Goal: Find specific page/section: Find specific page/section

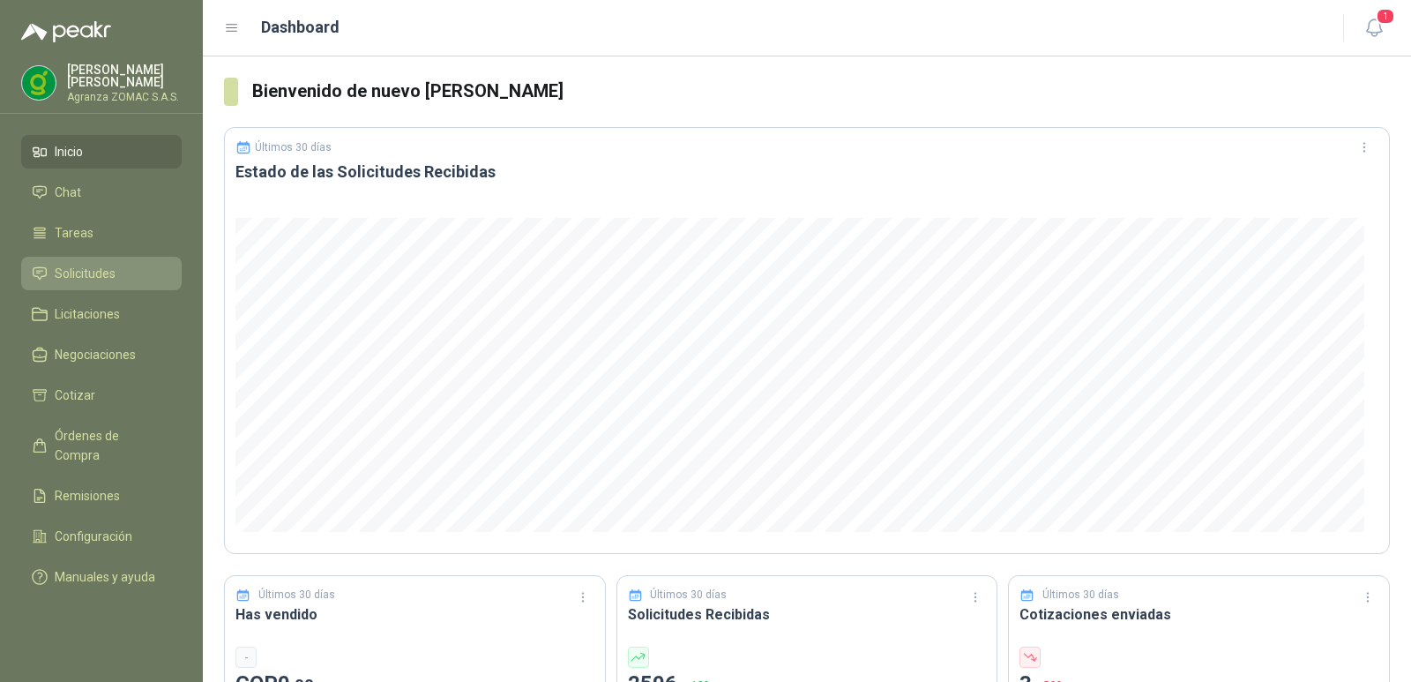
click at [118, 272] on li "Solicitudes" at bounding box center [101, 273] width 139 height 19
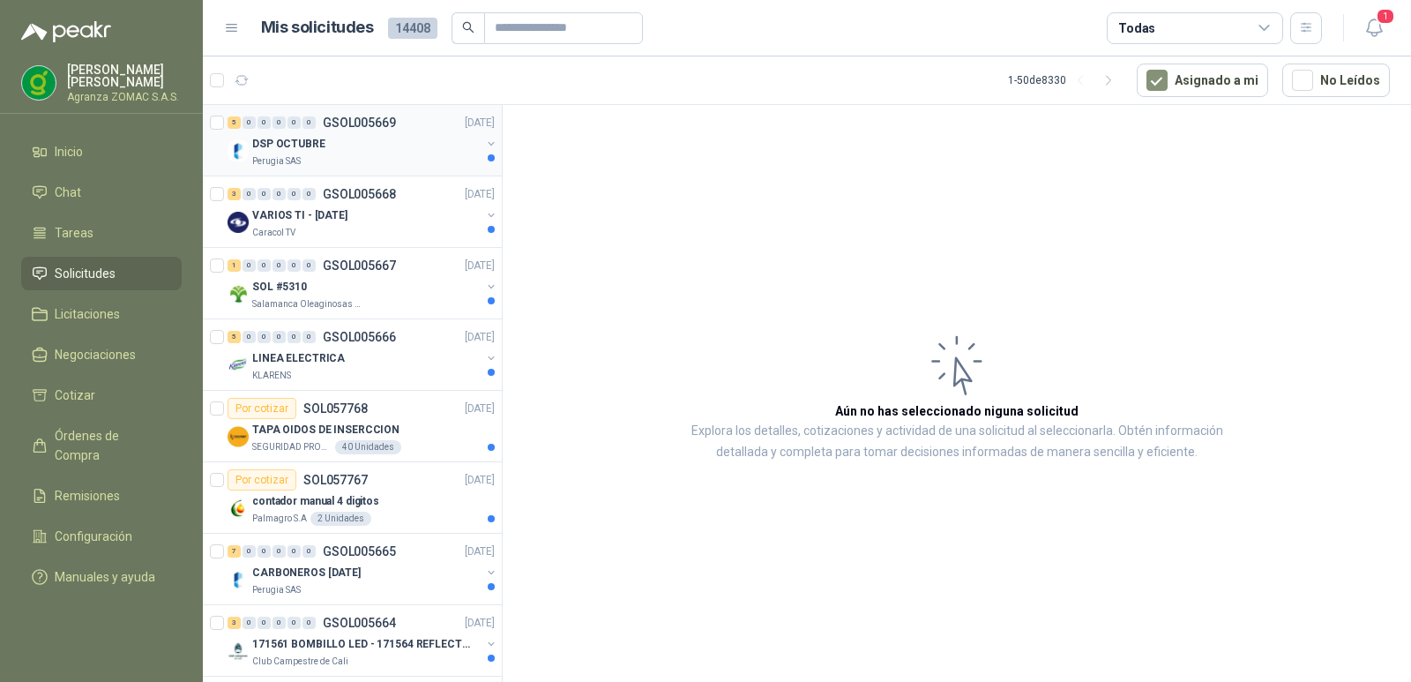
click at [391, 140] on div "DSP OCTUBRE" at bounding box center [366, 143] width 228 height 21
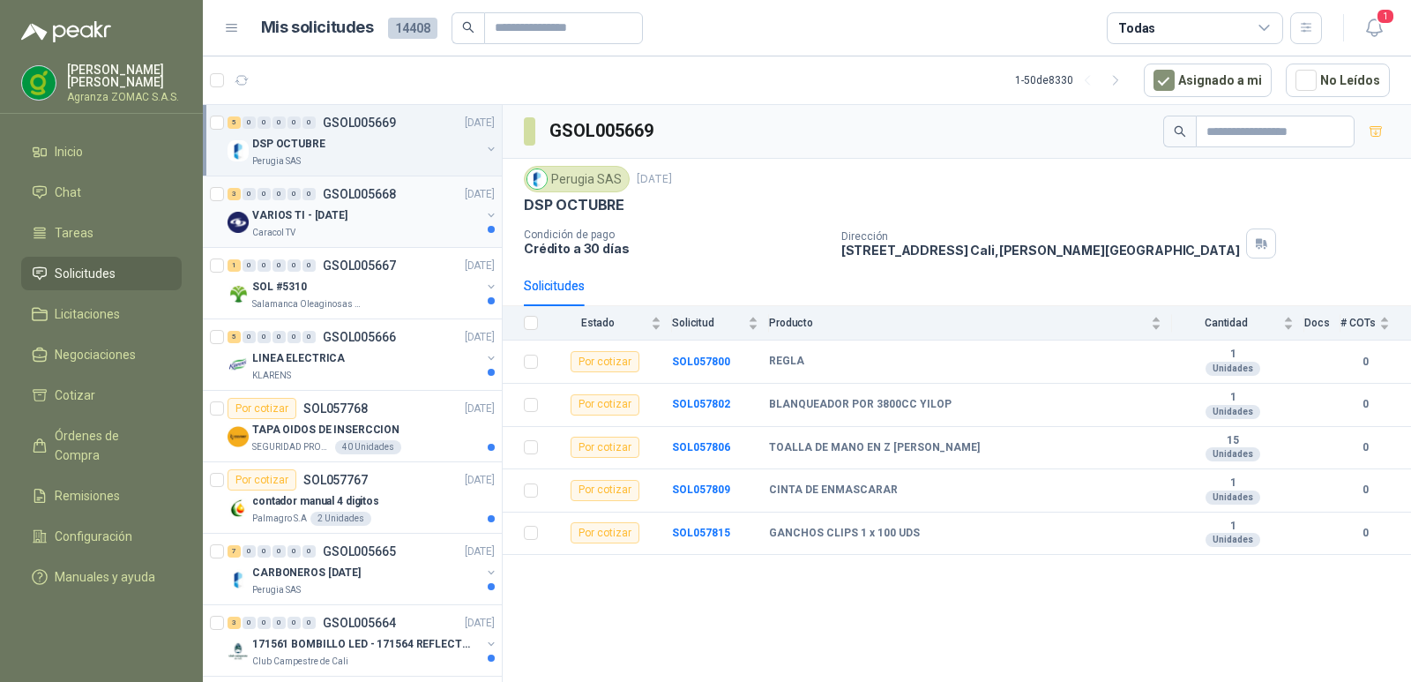
click at [434, 218] on div "VARIOS TI - [DATE]" at bounding box center [366, 215] width 228 height 21
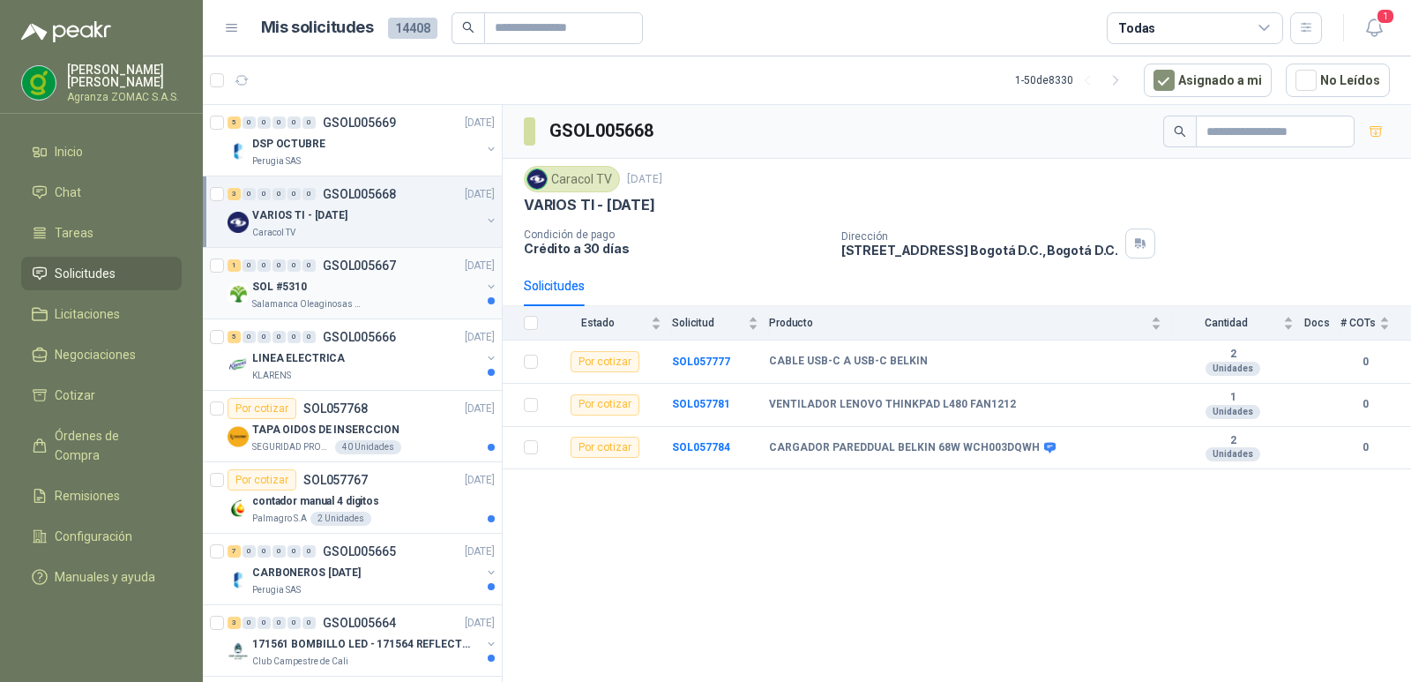
click at [415, 279] on div "SOL #5310" at bounding box center [366, 286] width 228 height 21
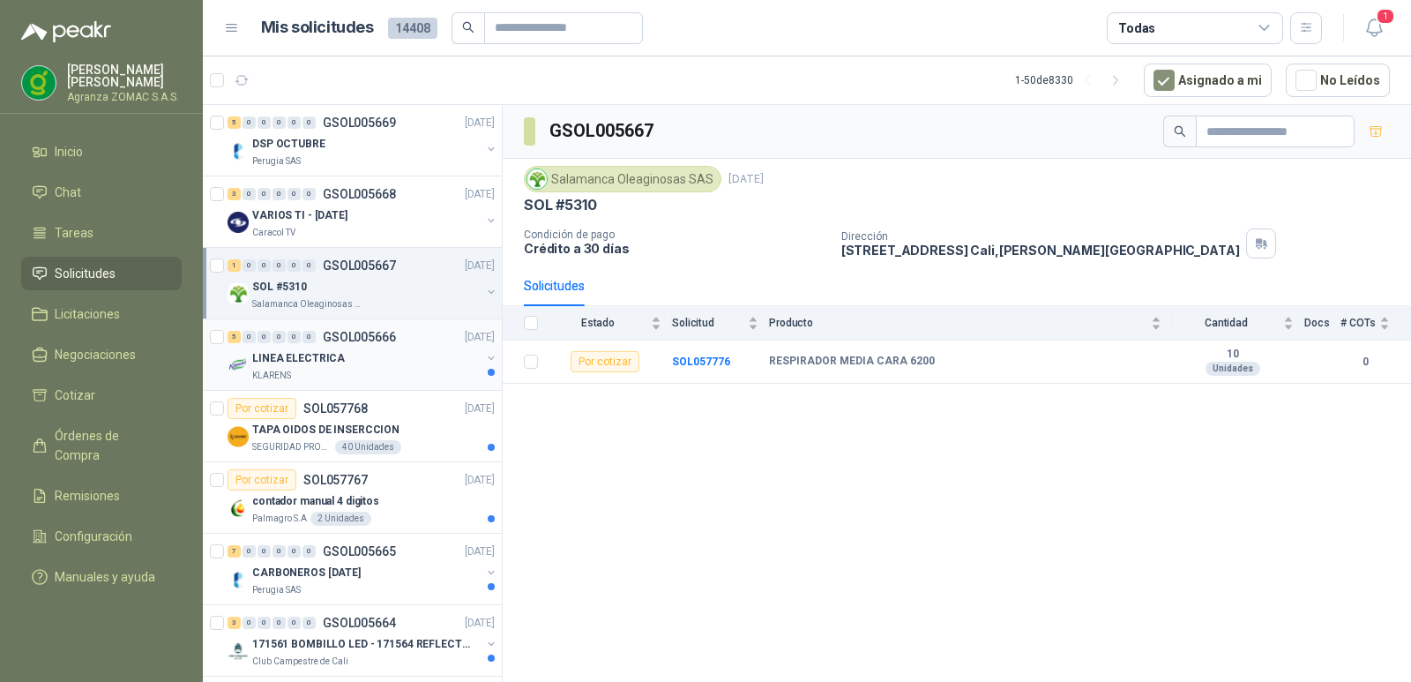
click at [416, 359] on div "LINEA ELECTRICA" at bounding box center [366, 358] width 228 height 21
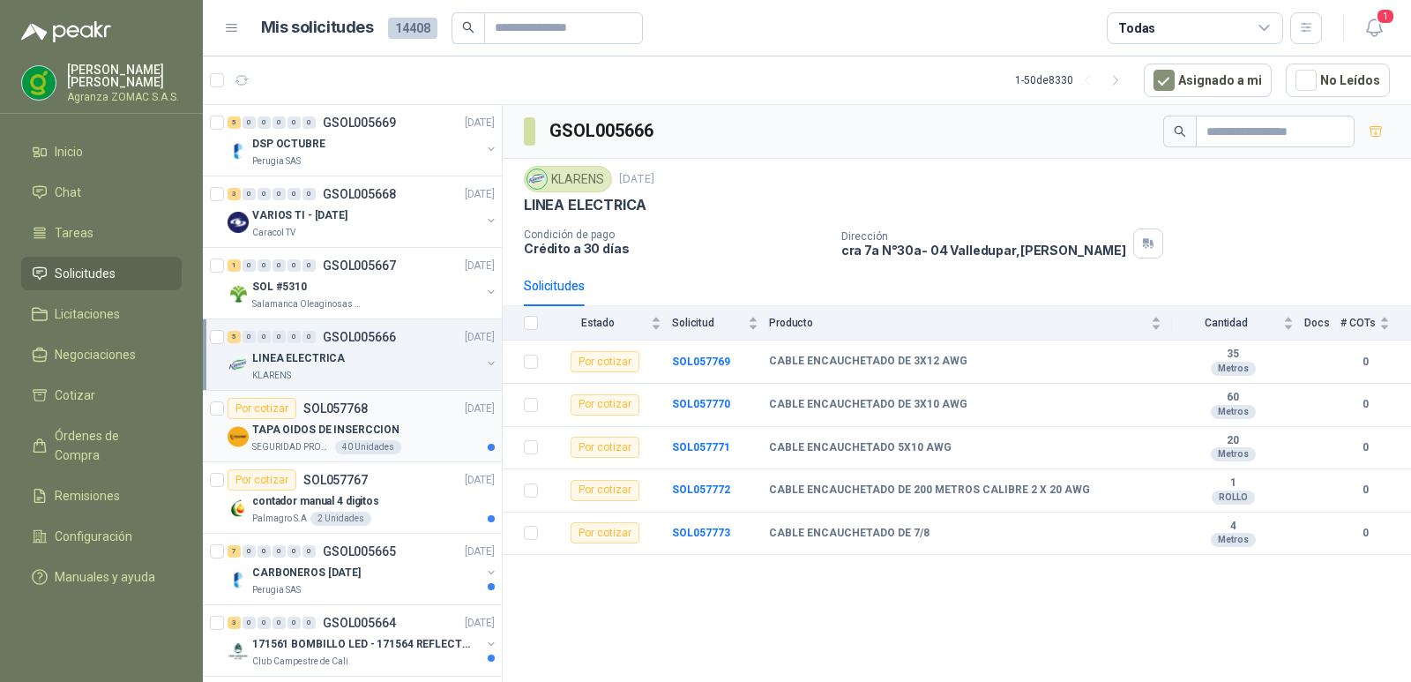
click at [419, 415] on div "Por cotizar SOL057768 [DATE]" at bounding box center [361, 408] width 267 height 21
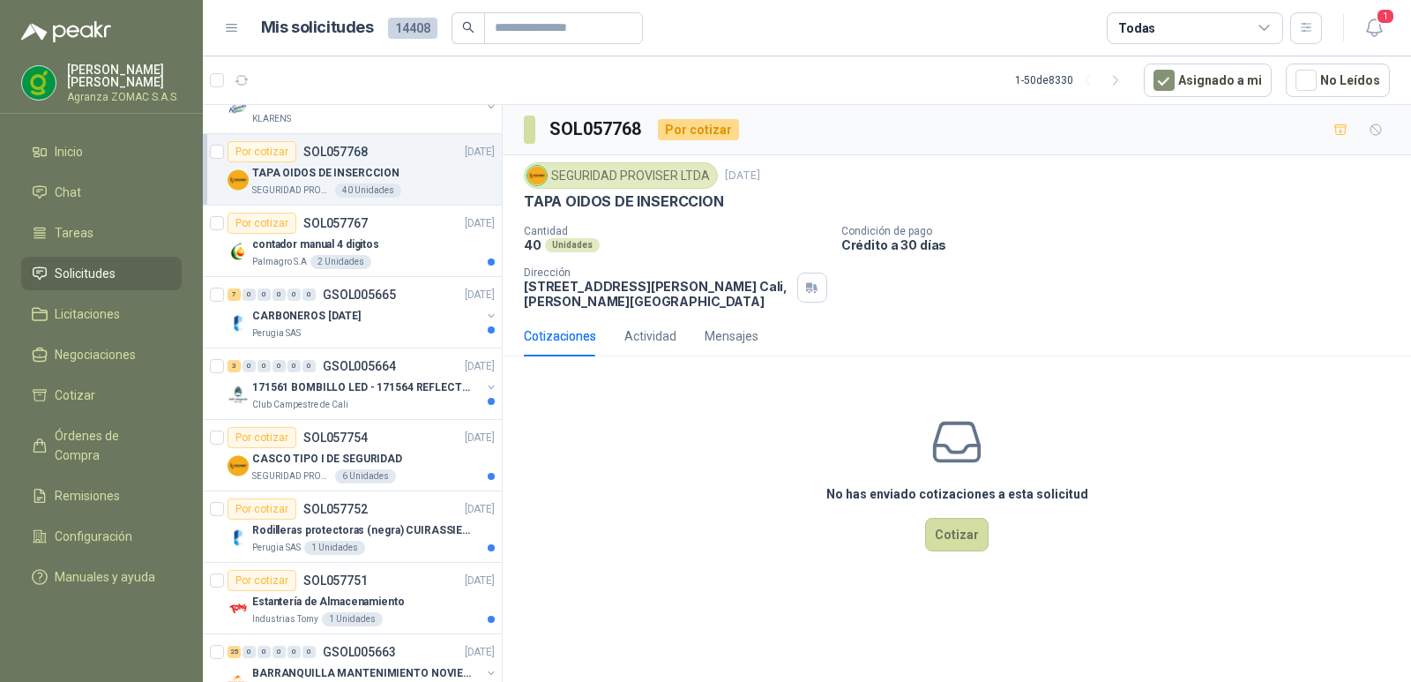
scroll to position [268, 0]
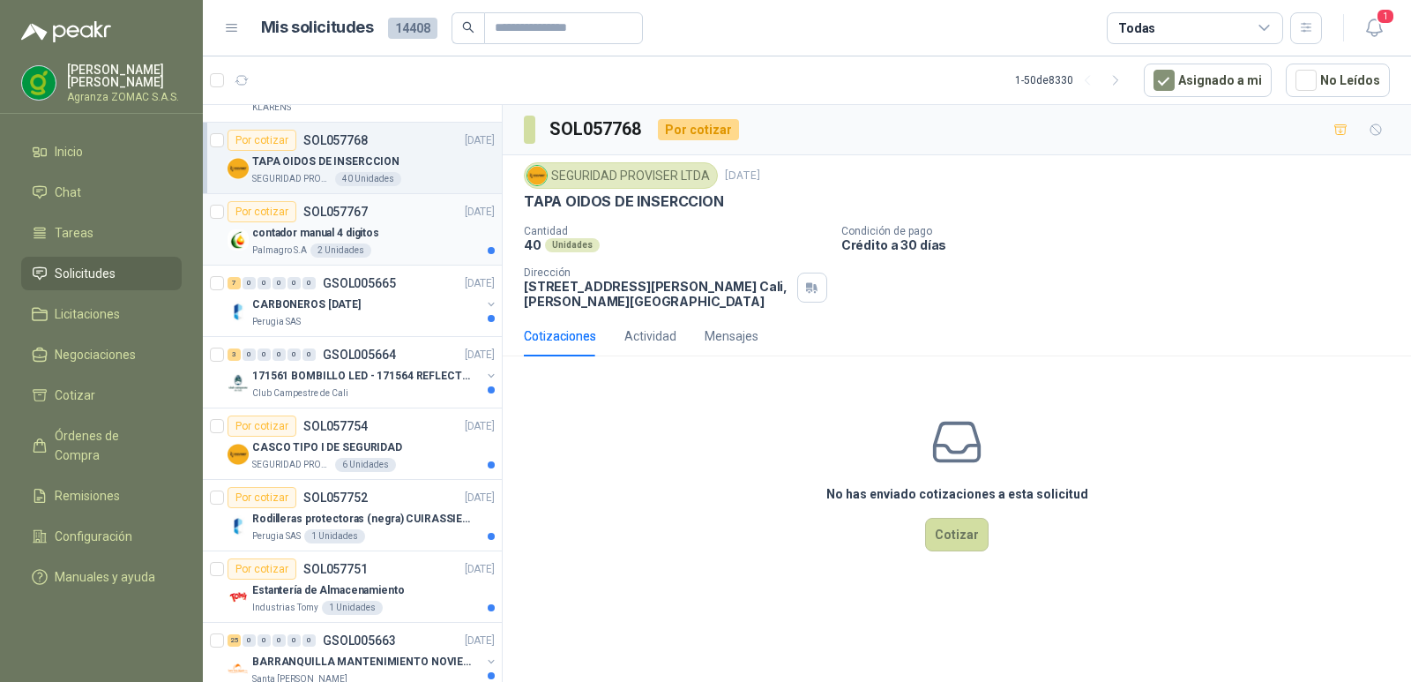
click at [401, 222] on div "contador manual 4 digitos" at bounding box center [373, 232] width 243 height 21
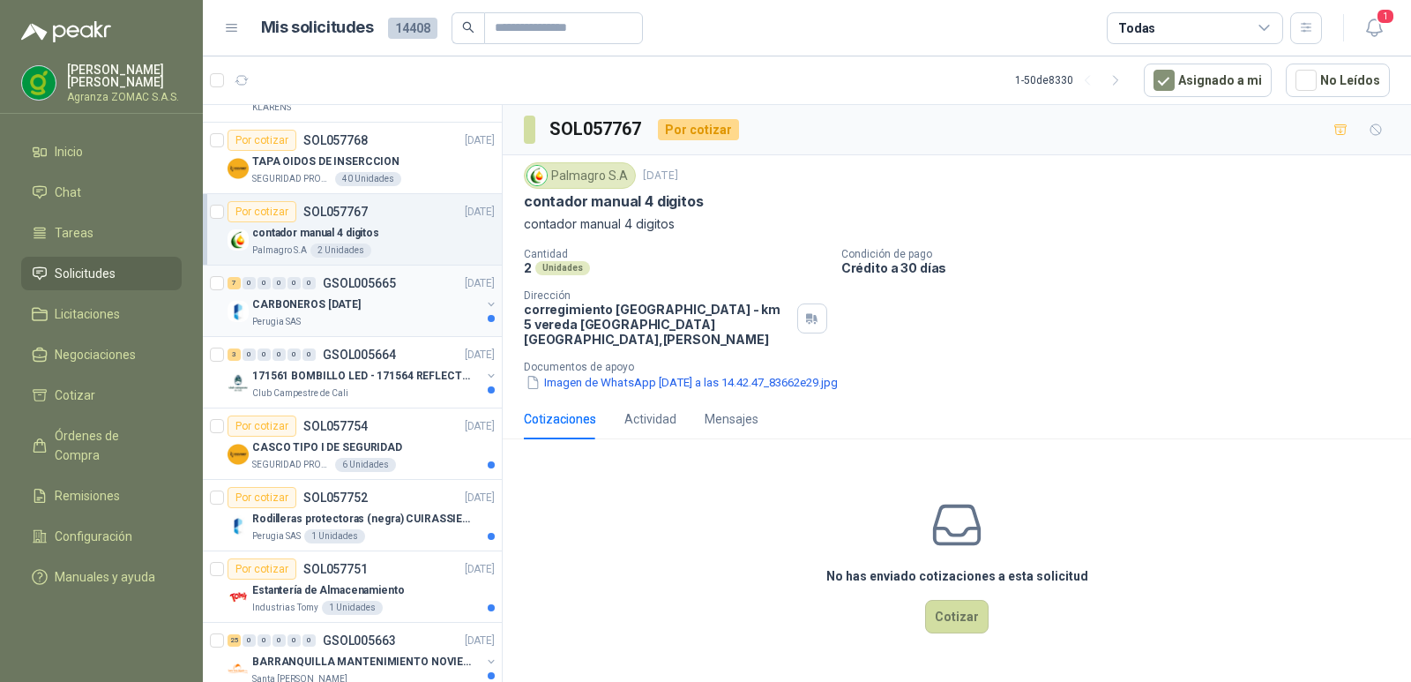
click at [385, 303] on div "CARBONEROS [DATE]" at bounding box center [366, 304] width 228 height 21
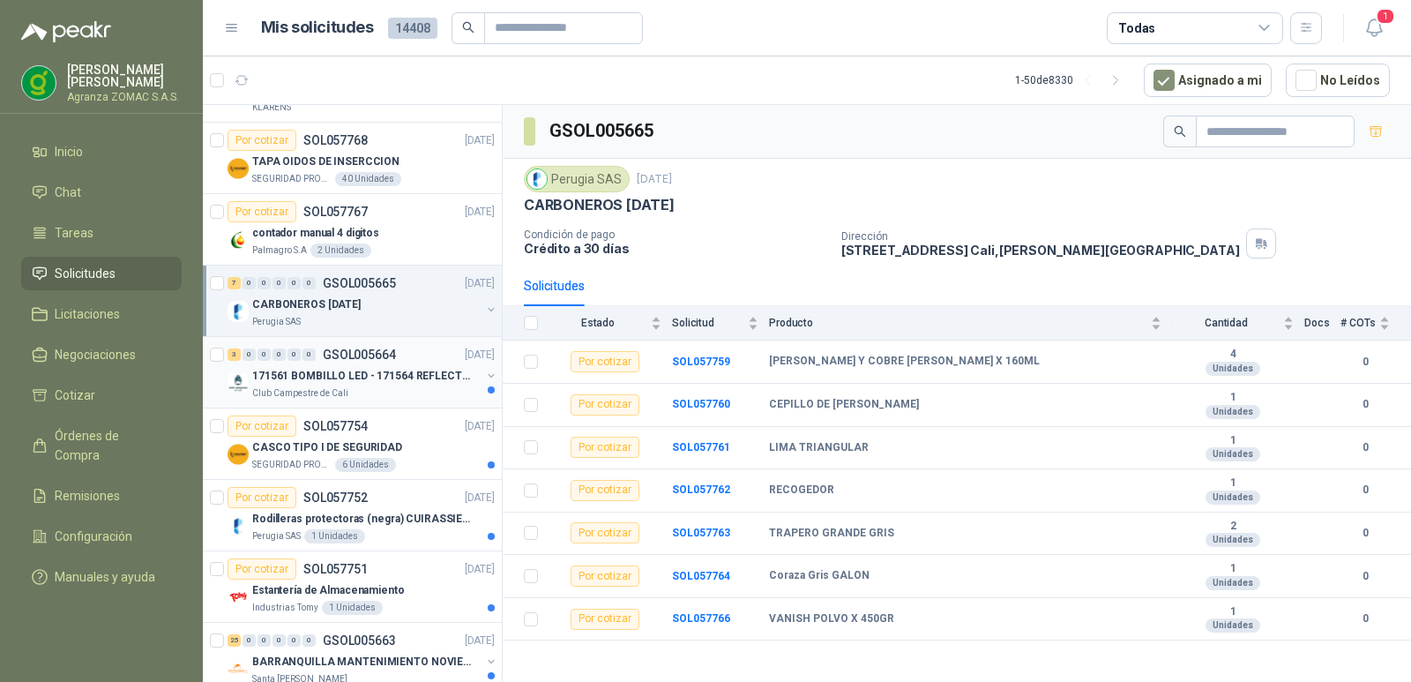
click at [430, 379] on p "171561 BOMBILLO LED - 171564 REFLECTOR 50W" at bounding box center [362, 376] width 220 height 17
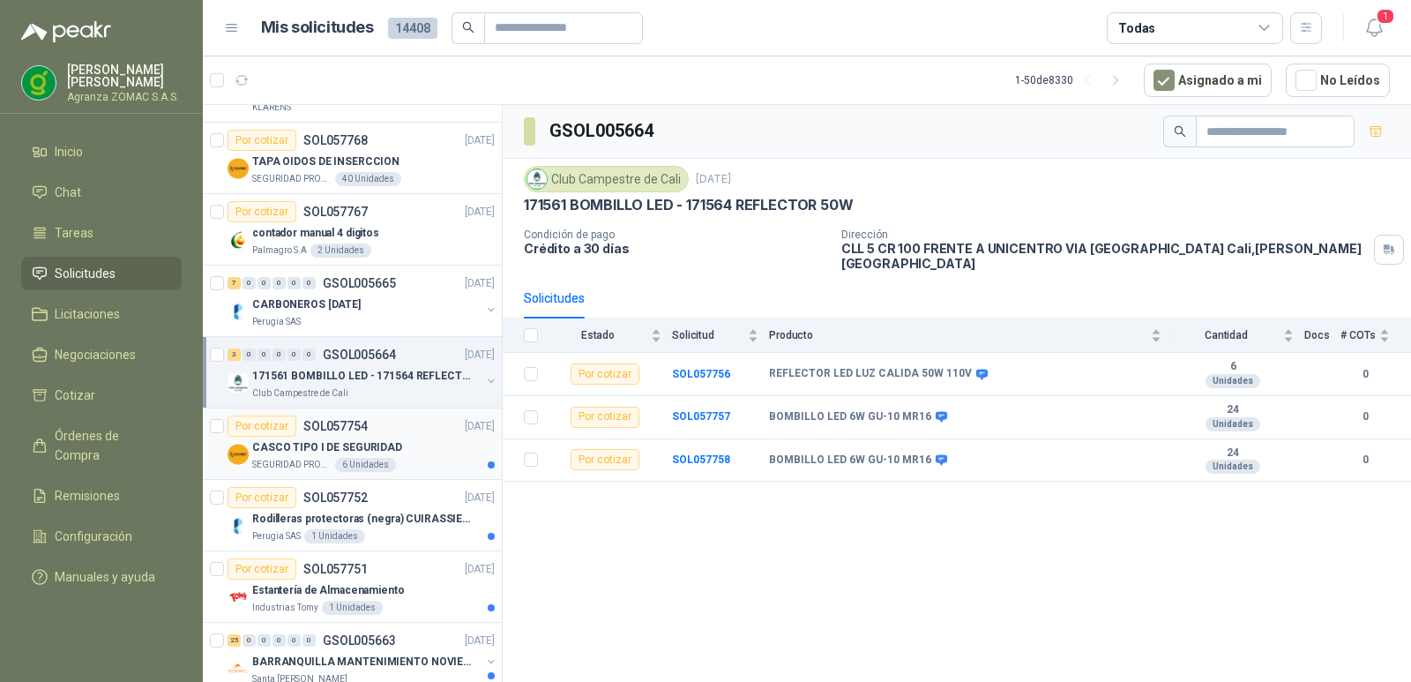
click at [425, 435] on div "Por cotizar SOL057754 [DATE]" at bounding box center [361, 425] width 267 height 21
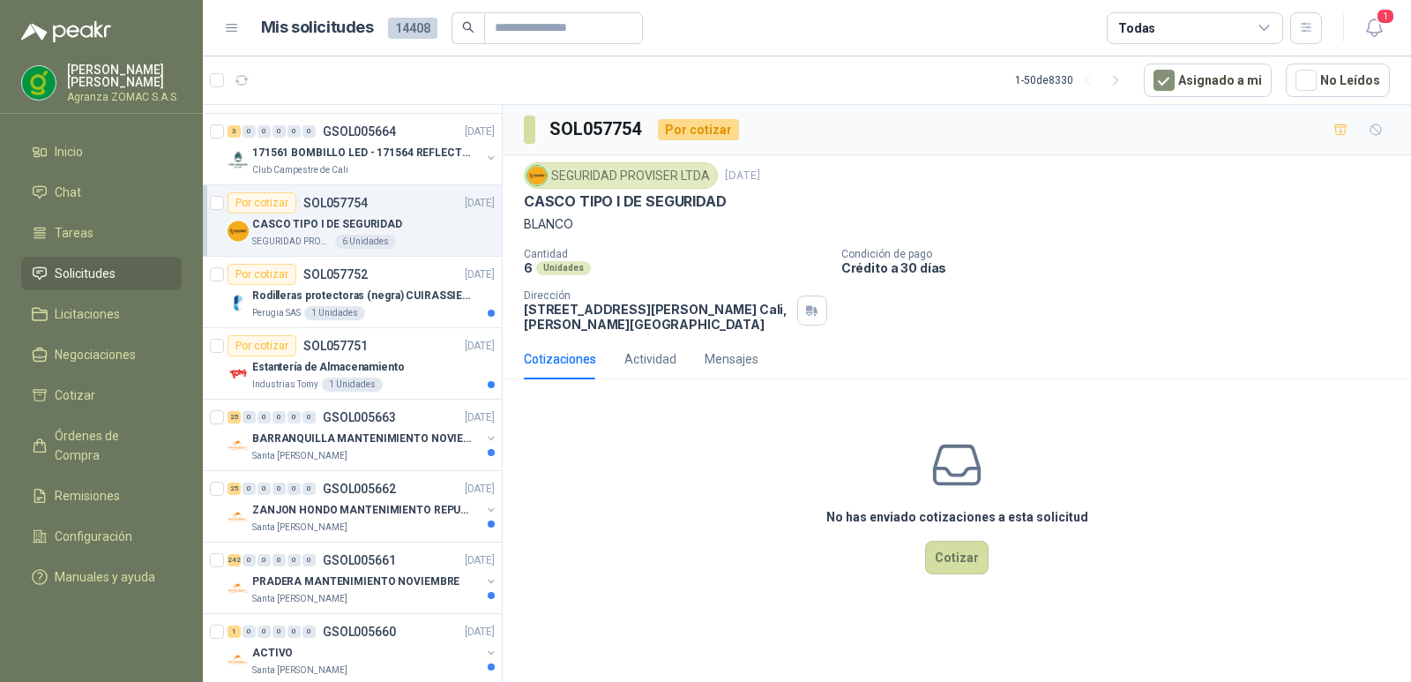
scroll to position [530, 0]
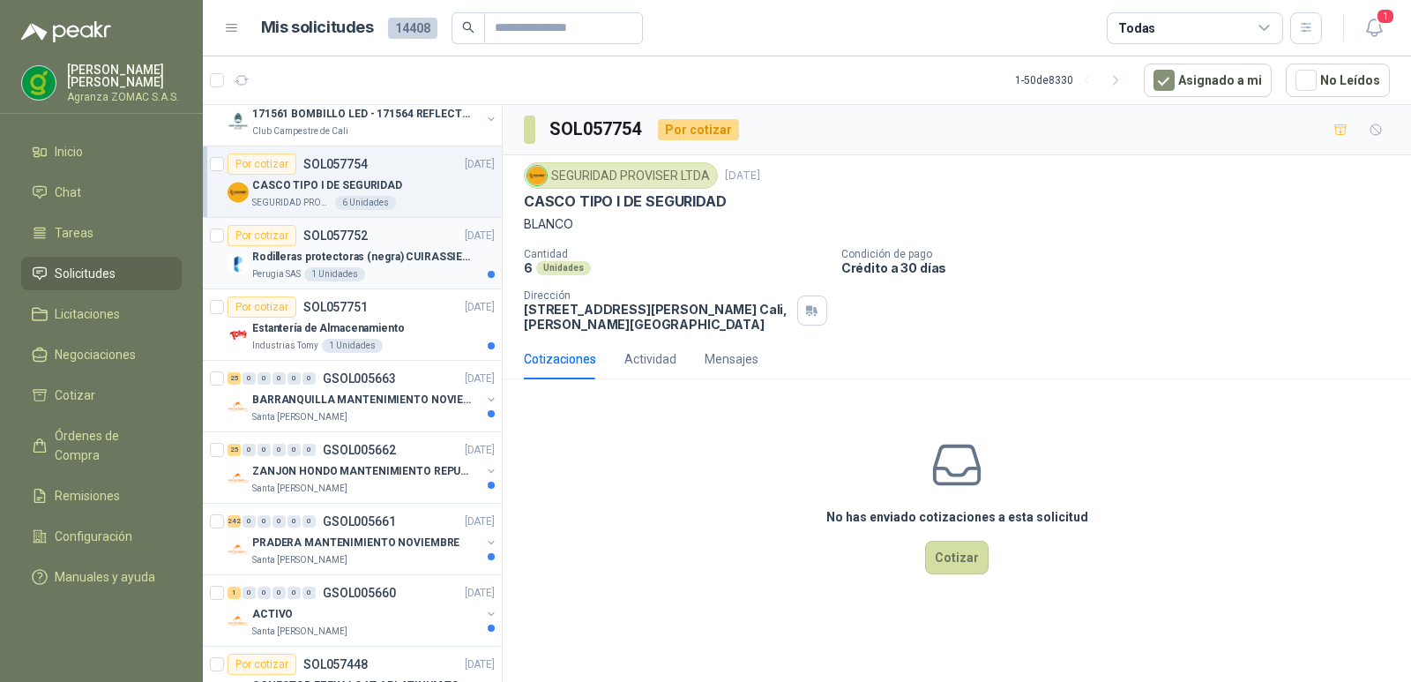
click at [367, 267] on div "Perugia SAS 1 Unidades" at bounding box center [373, 274] width 243 height 14
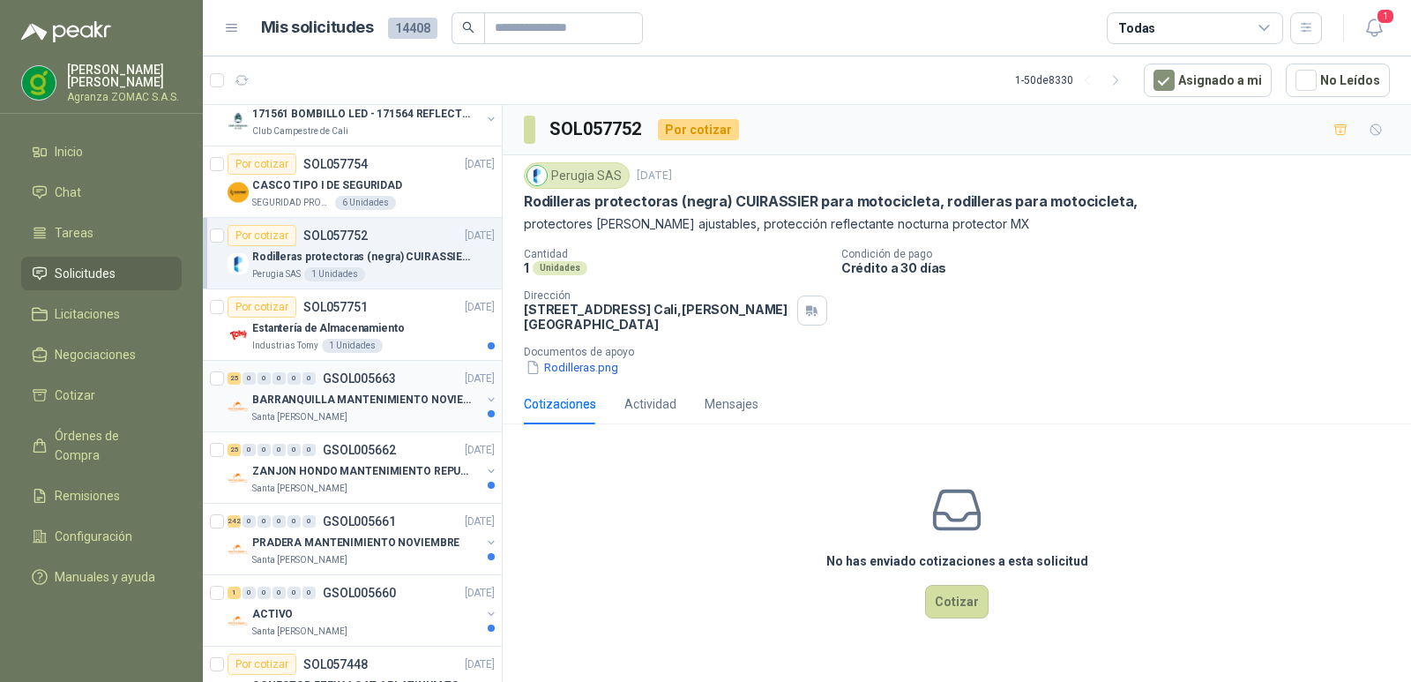
click at [415, 415] on div "Santa [PERSON_NAME]" at bounding box center [366, 417] width 228 height 14
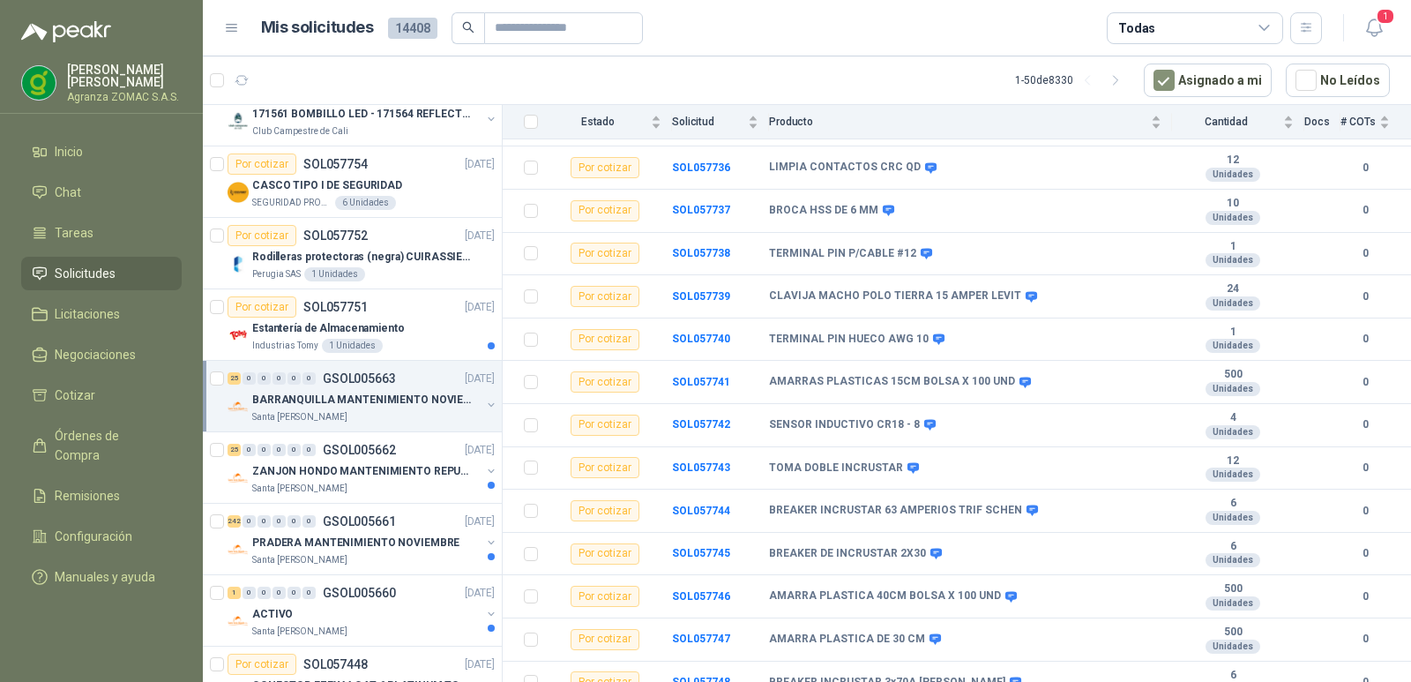
scroll to position [761, 0]
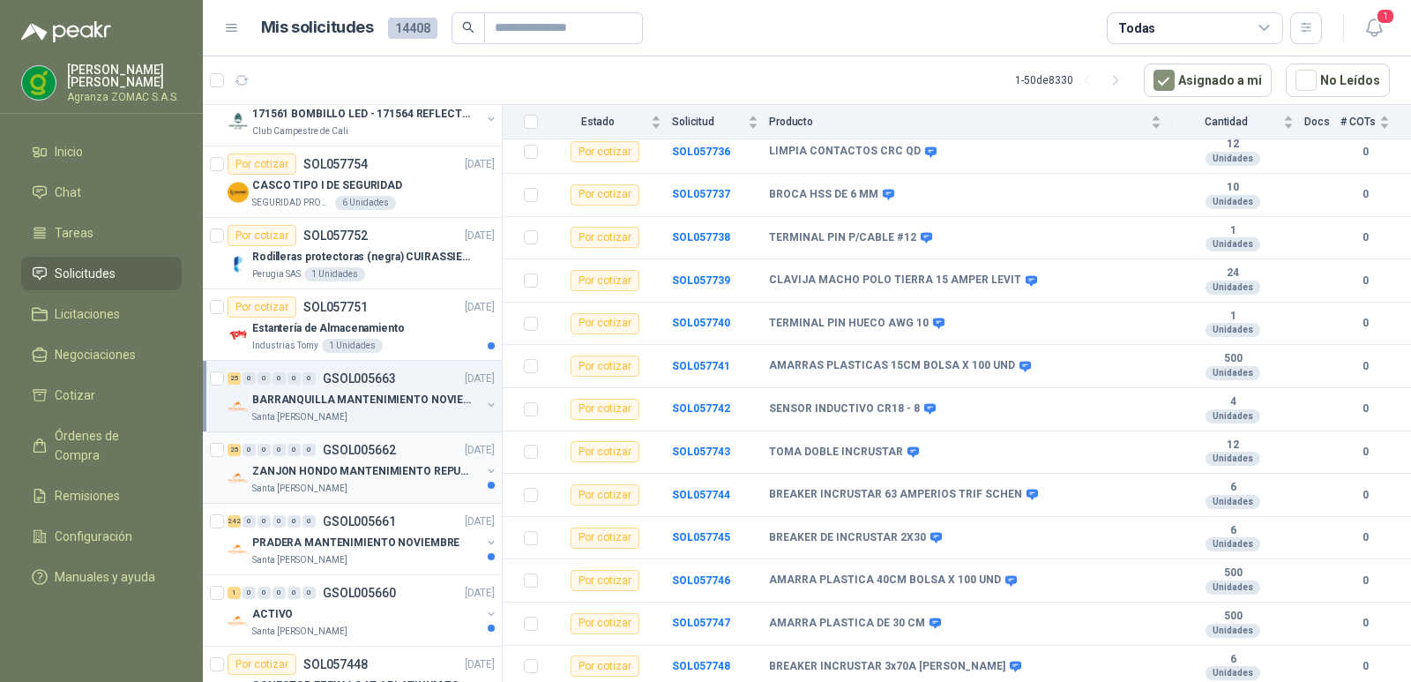
click at [423, 466] on p "ZANJON HONDO MANTENIMIENTO REPUESTOS" at bounding box center [362, 471] width 220 height 17
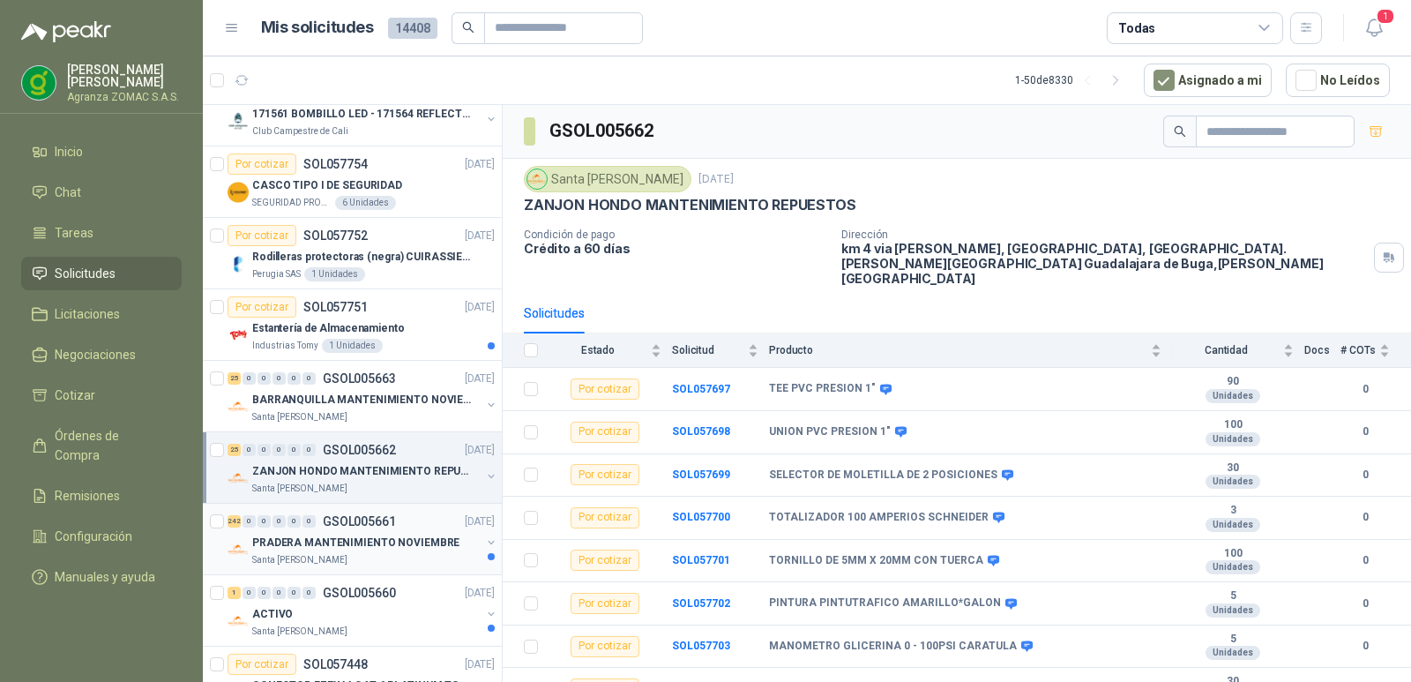
click at [399, 536] on p "PRADERA MANTENIMIENTO NOVIEMBRE" at bounding box center [355, 543] width 207 height 17
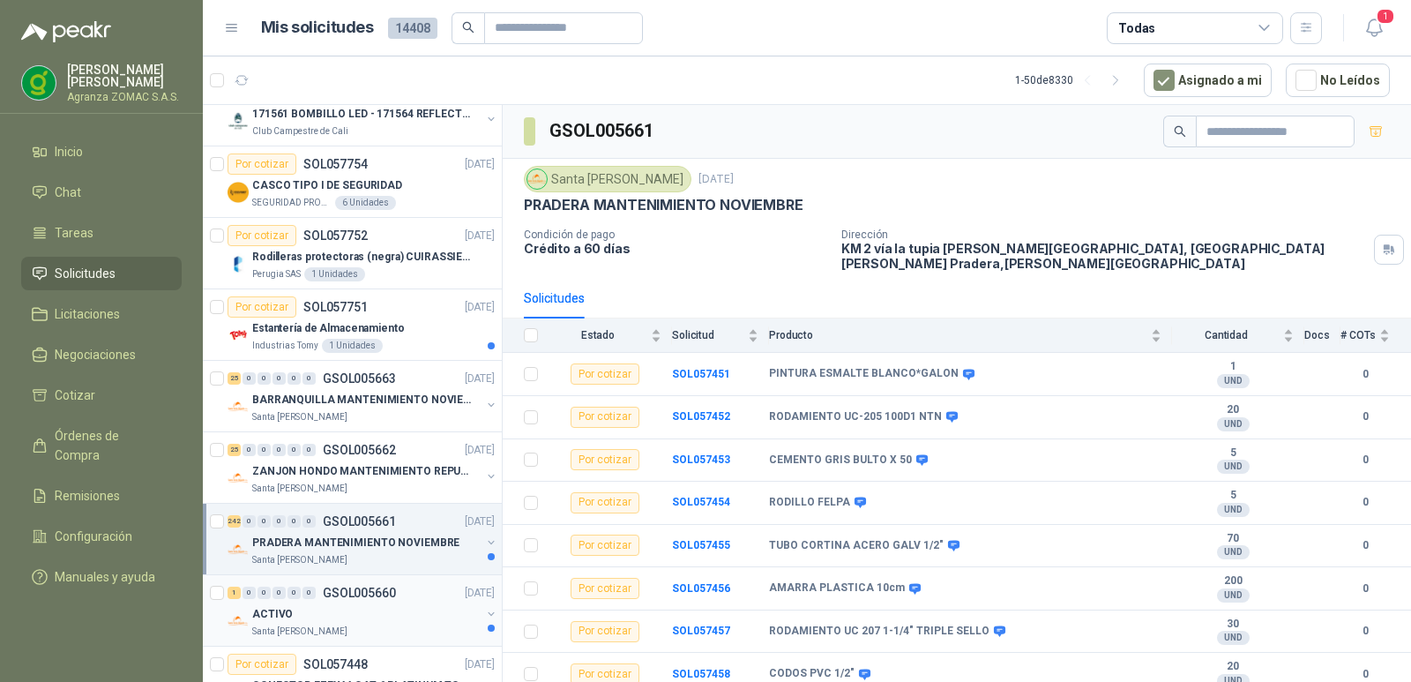
click at [403, 613] on div "ACTIVO" at bounding box center [366, 613] width 228 height 21
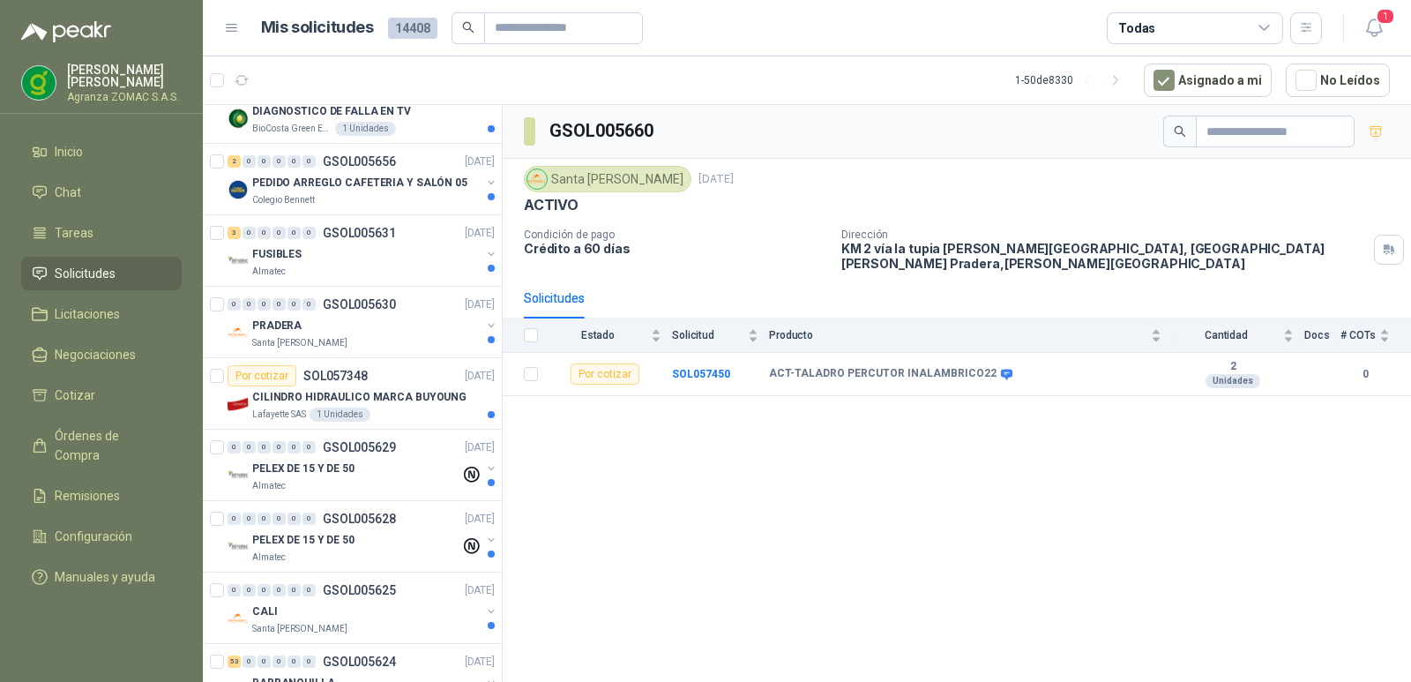
scroll to position [1467, 0]
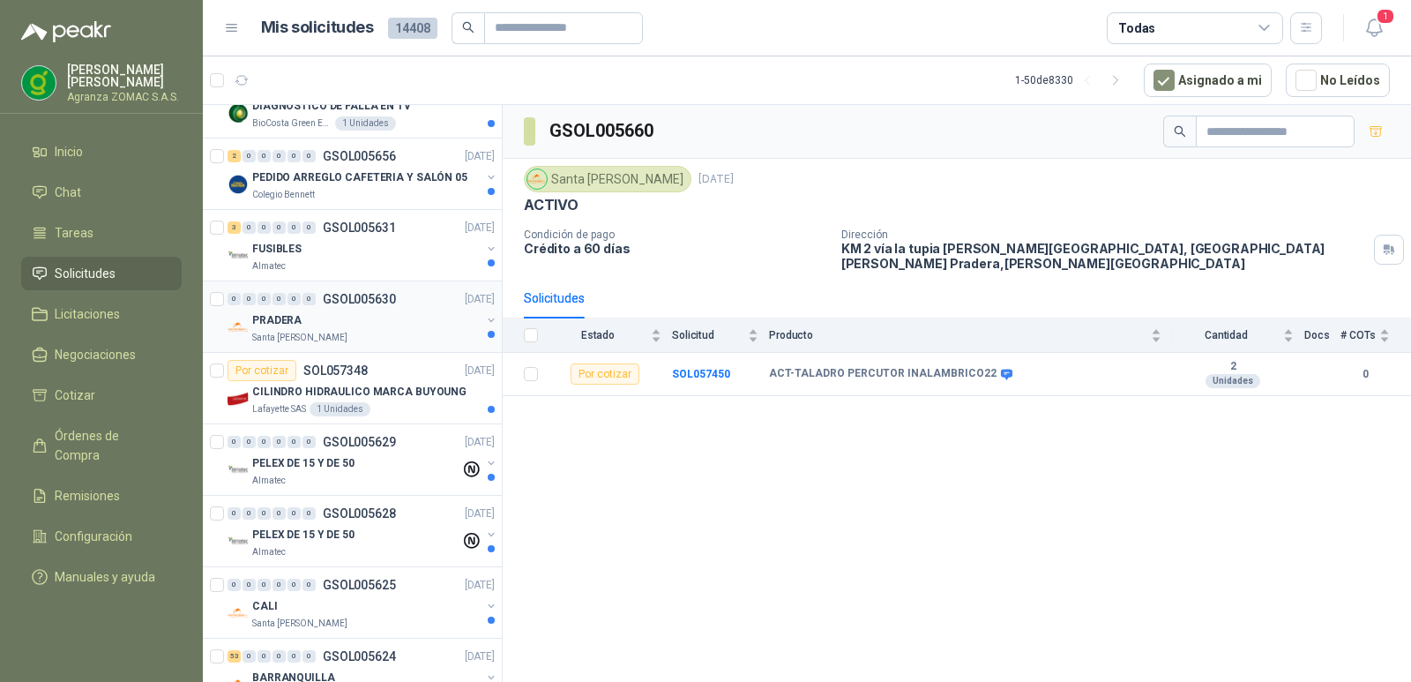
click at [408, 318] on div "PRADERA" at bounding box center [366, 320] width 228 height 21
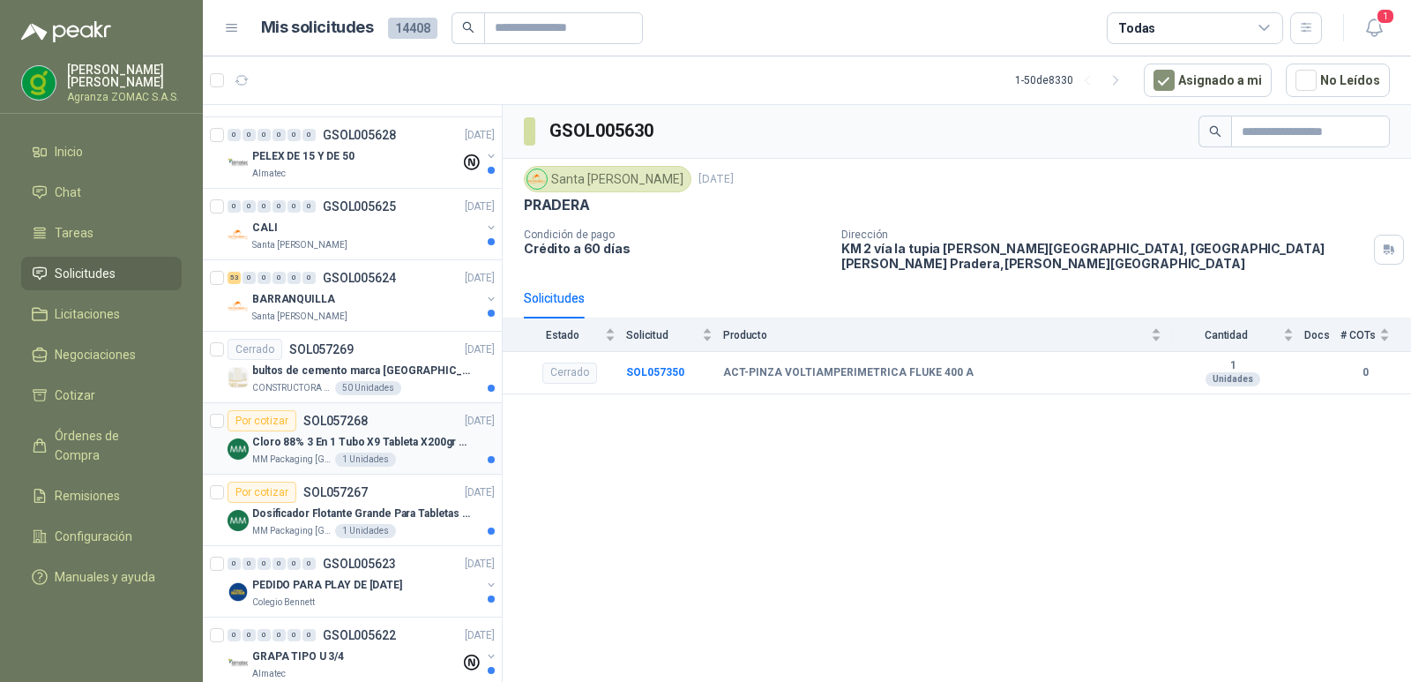
scroll to position [1852, 0]
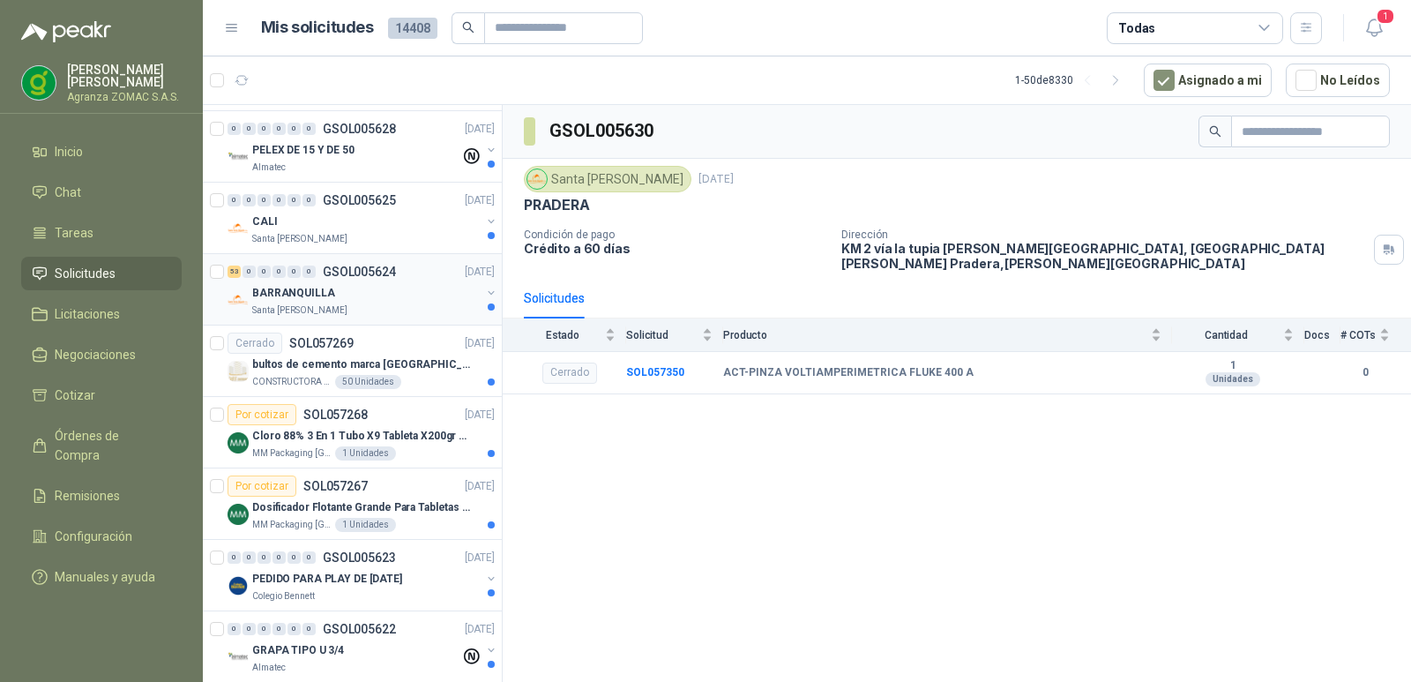
click at [411, 309] on div "Santa [PERSON_NAME]" at bounding box center [366, 310] width 228 height 14
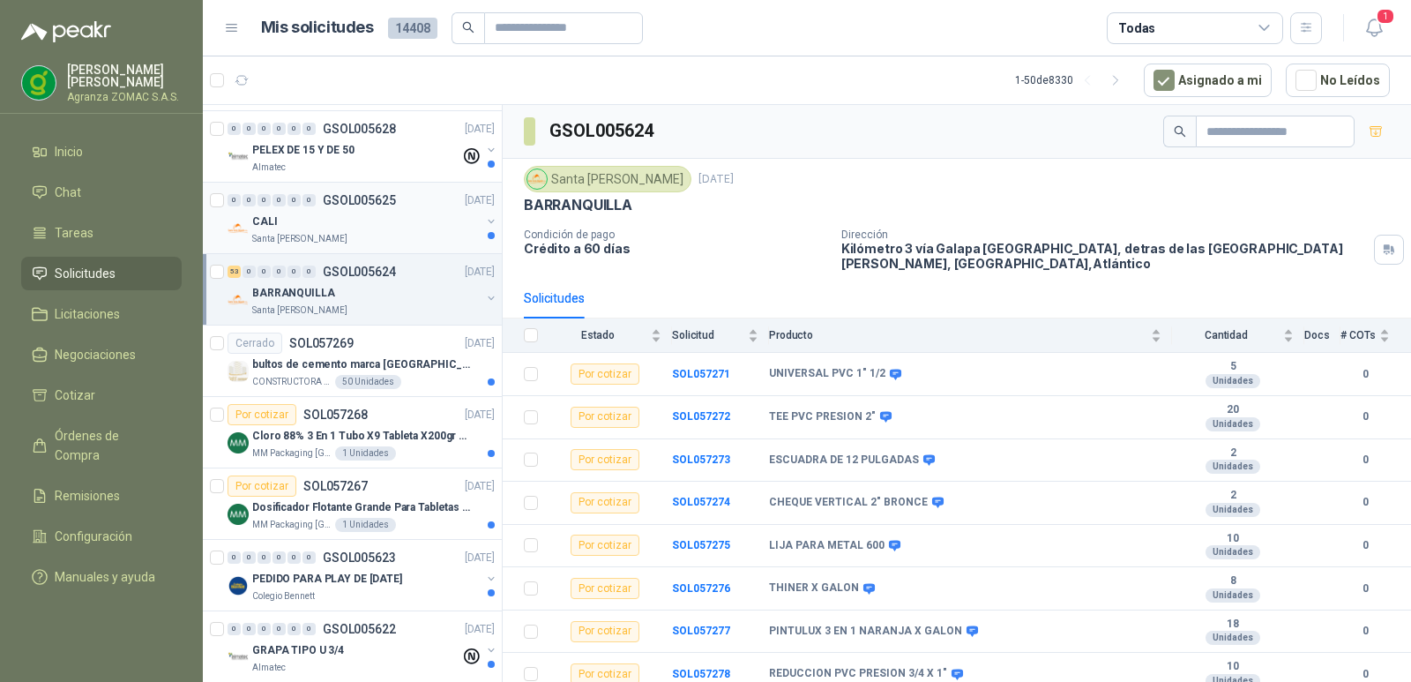
click at [411, 239] on div "Santa [PERSON_NAME]" at bounding box center [366, 239] width 228 height 14
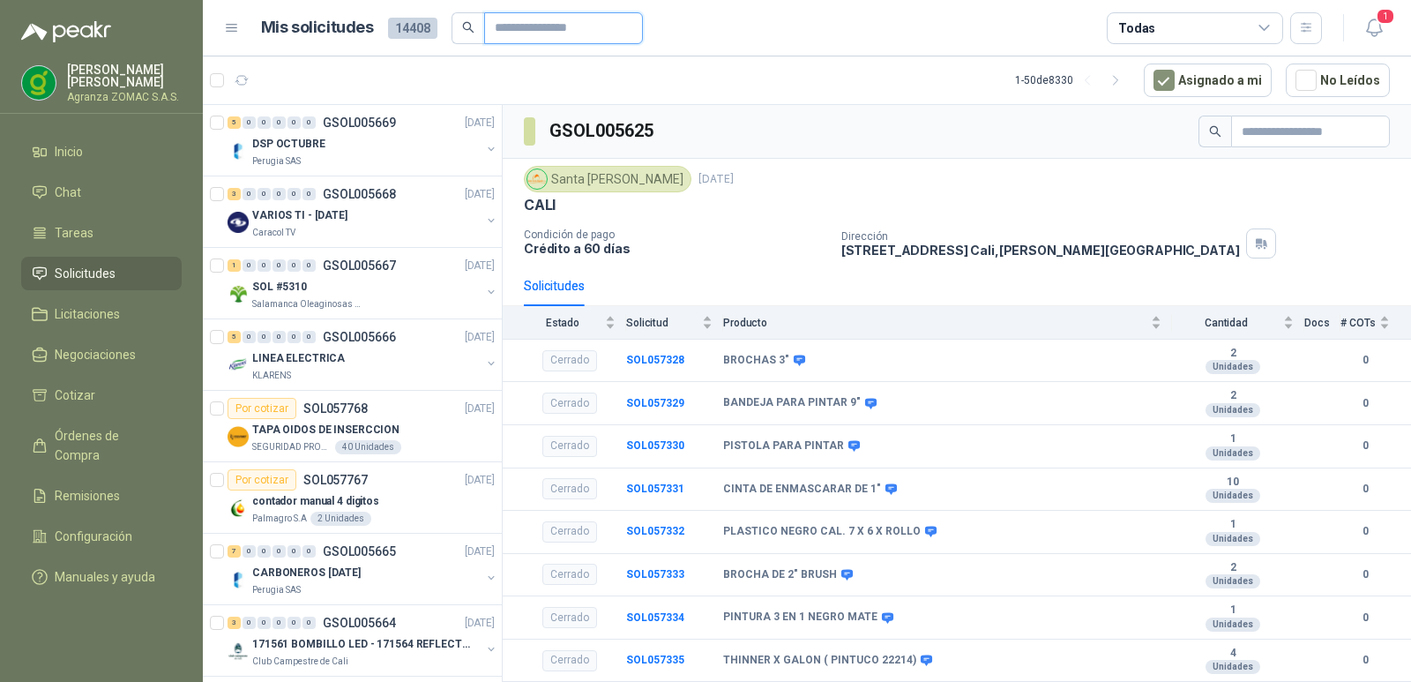
click at [516, 33] on input "text" at bounding box center [556, 28] width 123 height 30
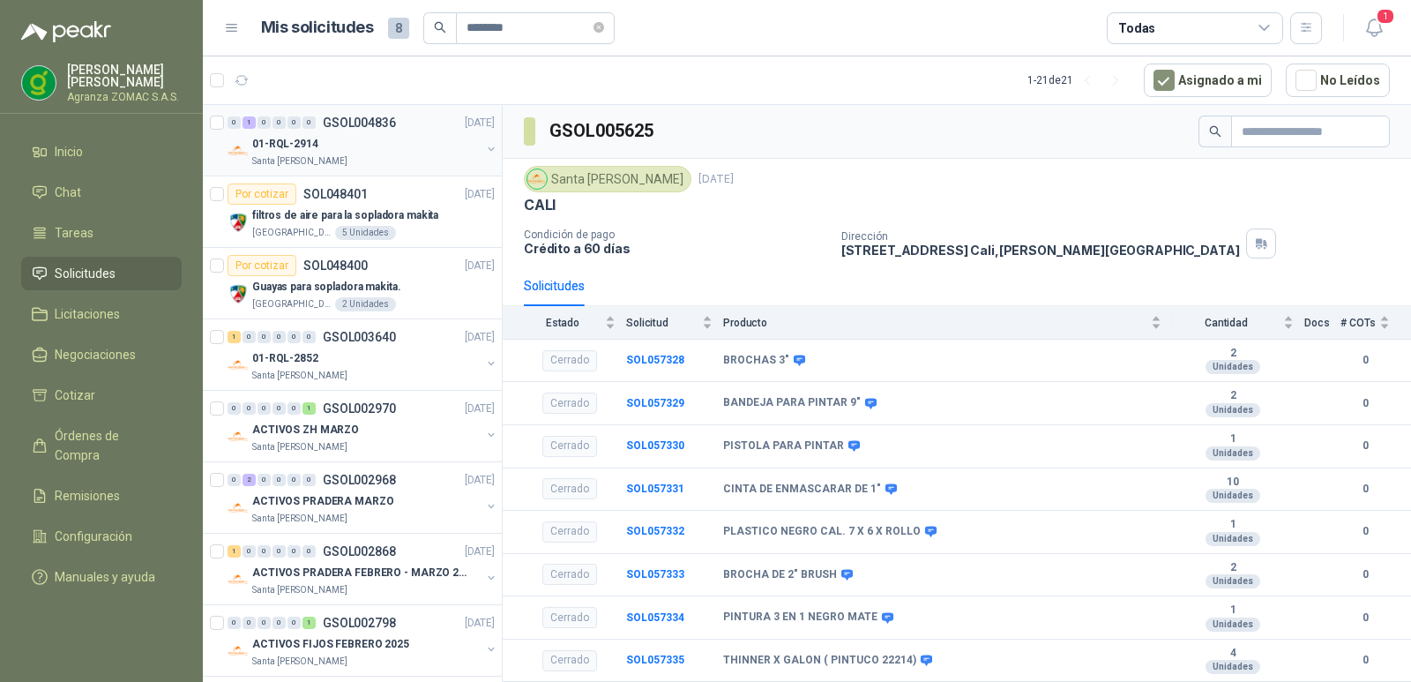
click at [436, 135] on div "01-RQL-2914" at bounding box center [366, 143] width 228 height 21
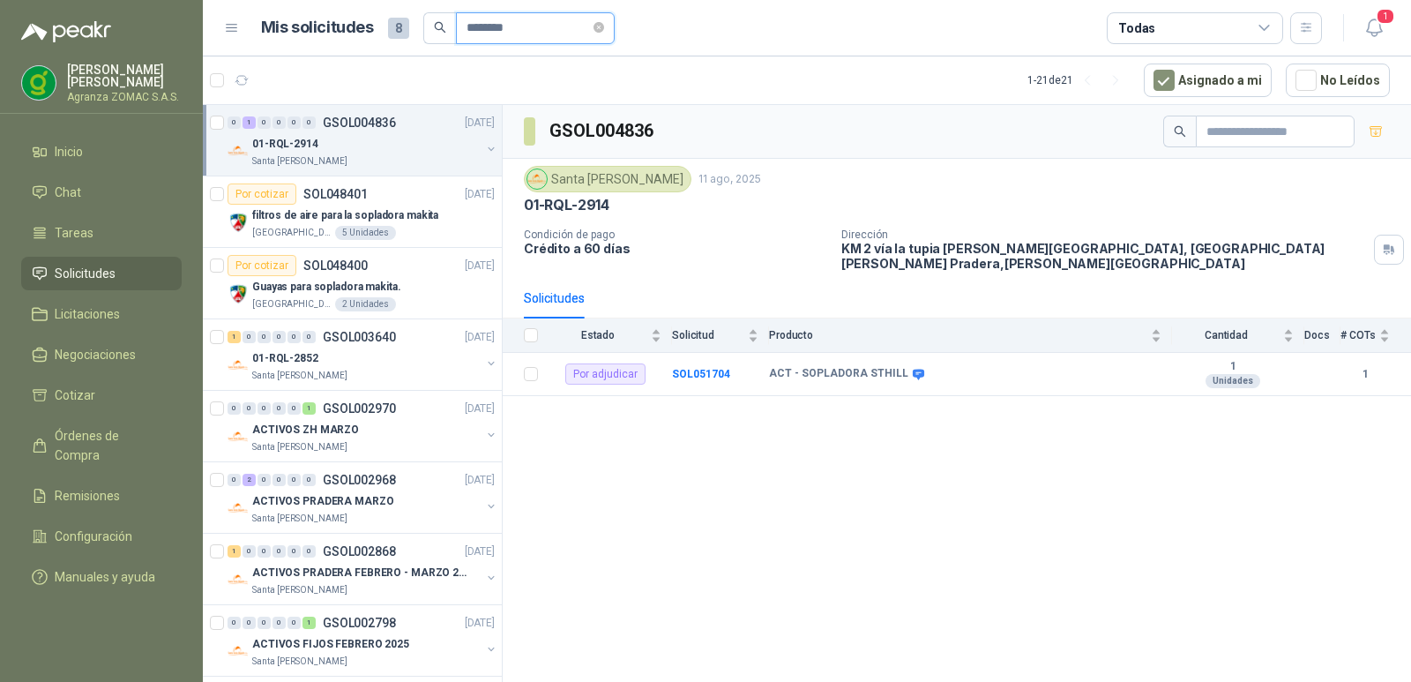
drag, startPoint x: 537, startPoint y: 19, endPoint x: 386, endPoint y: 12, distance: 151.0
click at [386, 12] on div "Mis solicitudes 8 ********" at bounding box center [438, 28] width 354 height 32
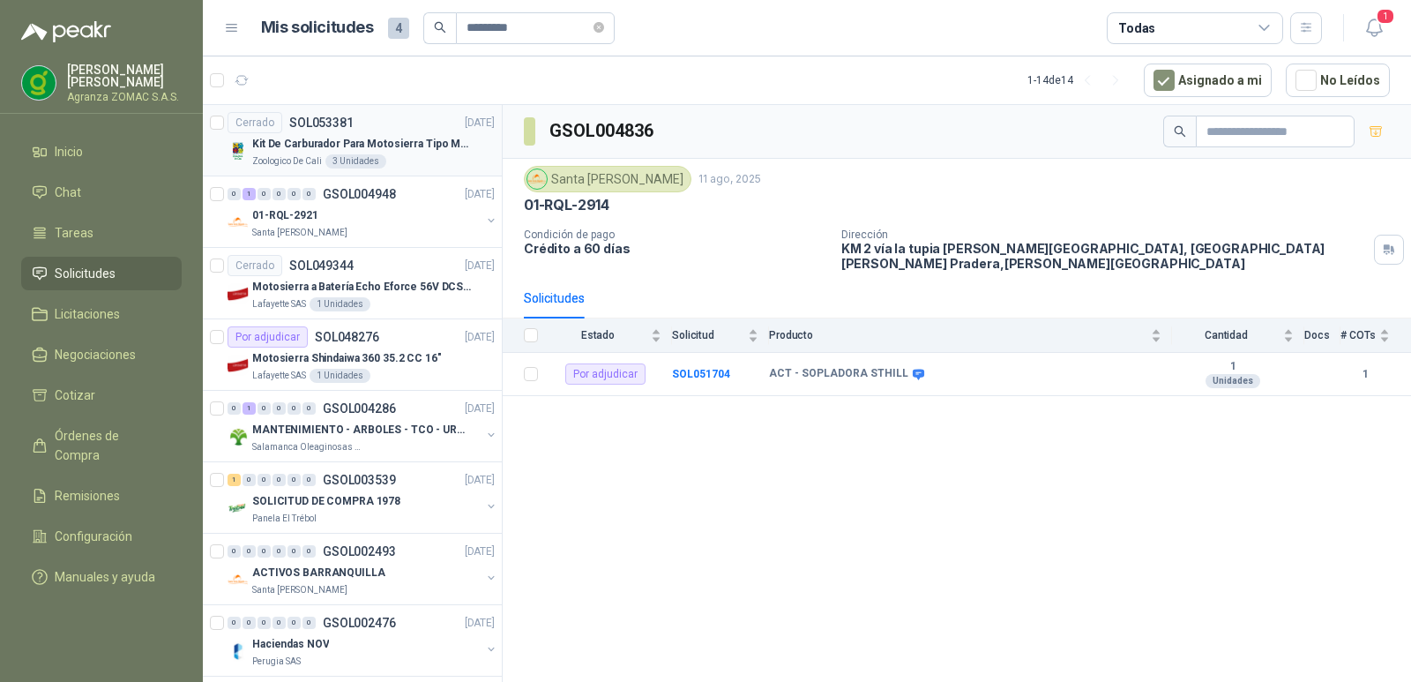
click at [414, 145] on p "Kit De Carburador Para Motosierra Tipo M250 - Zama" at bounding box center [362, 144] width 220 height 17
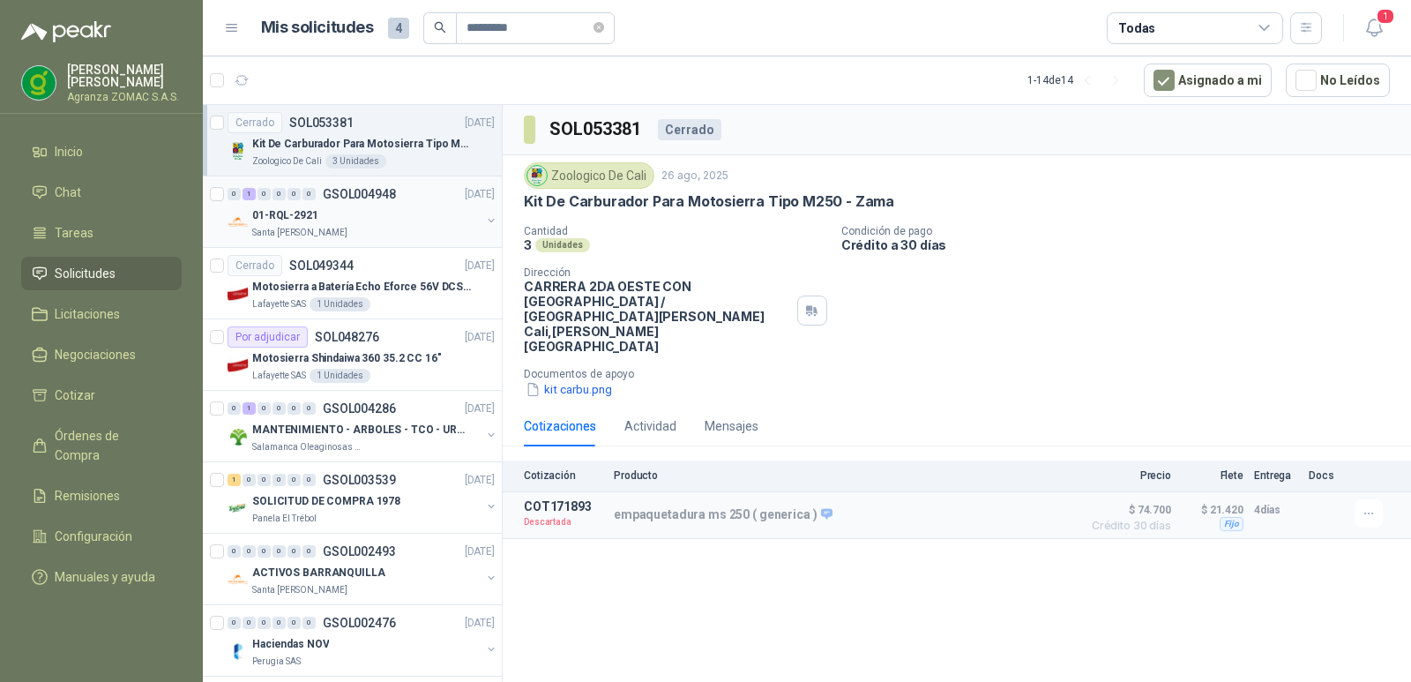
click at [391, 226] on div "Santa [PERSON_NAME]" at bounding box center [366, 233] width 228 height 14
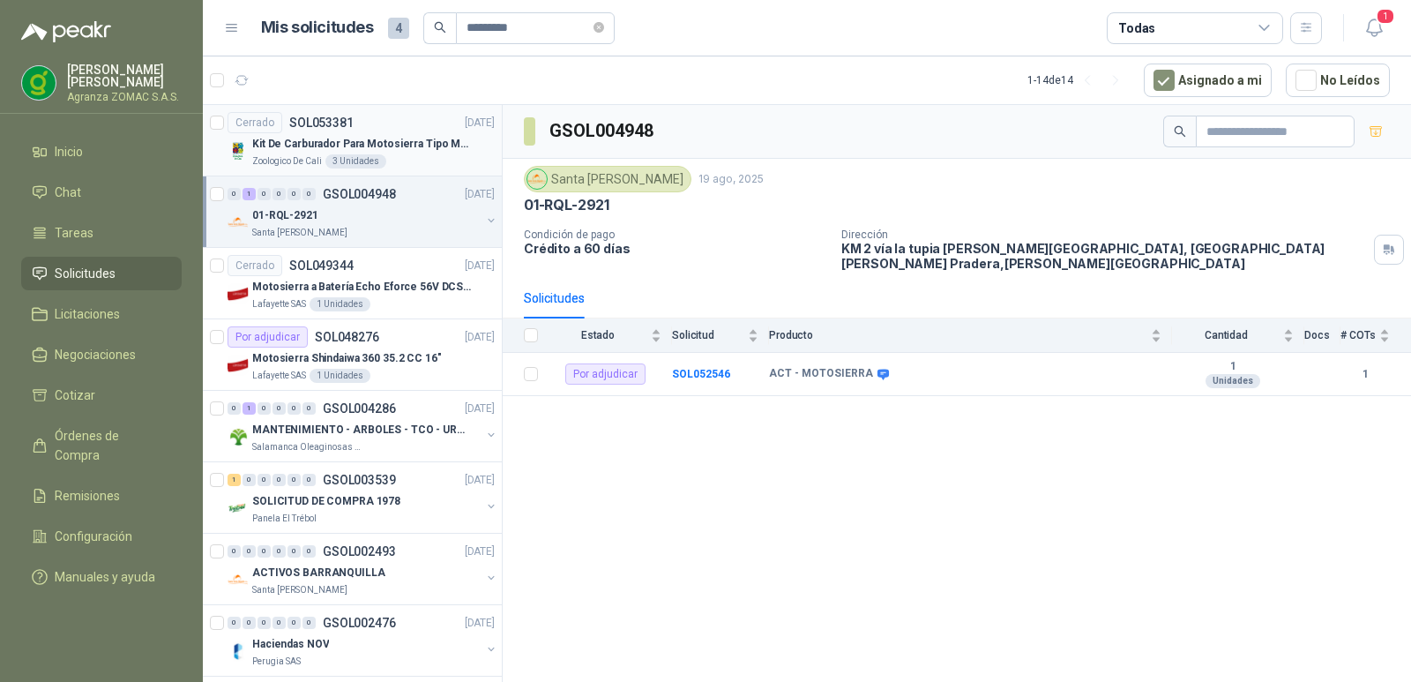
click at [392, 153] on div "Kit De Carburador Para Motosierra Tipo M250 - Zama" at bounding box center [373, 143] width 243 height 21
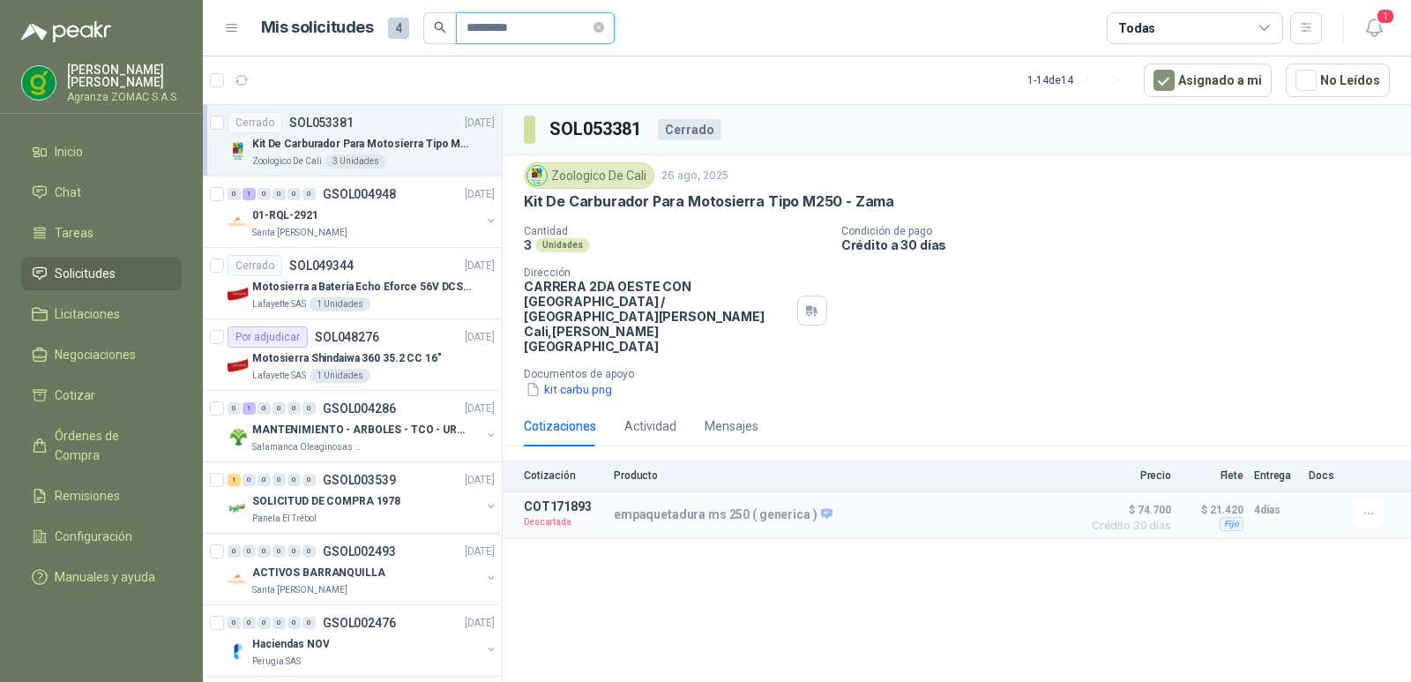
drag, startPoint x: 572, startPoint y: 26, endPoint x: 428, endPoint y: 7, distance: 146.0
click at [428, 7] on header "Mis solicitudes 4 ********* Todas 1" at bounding box center [807, 28] width 1208 height 56
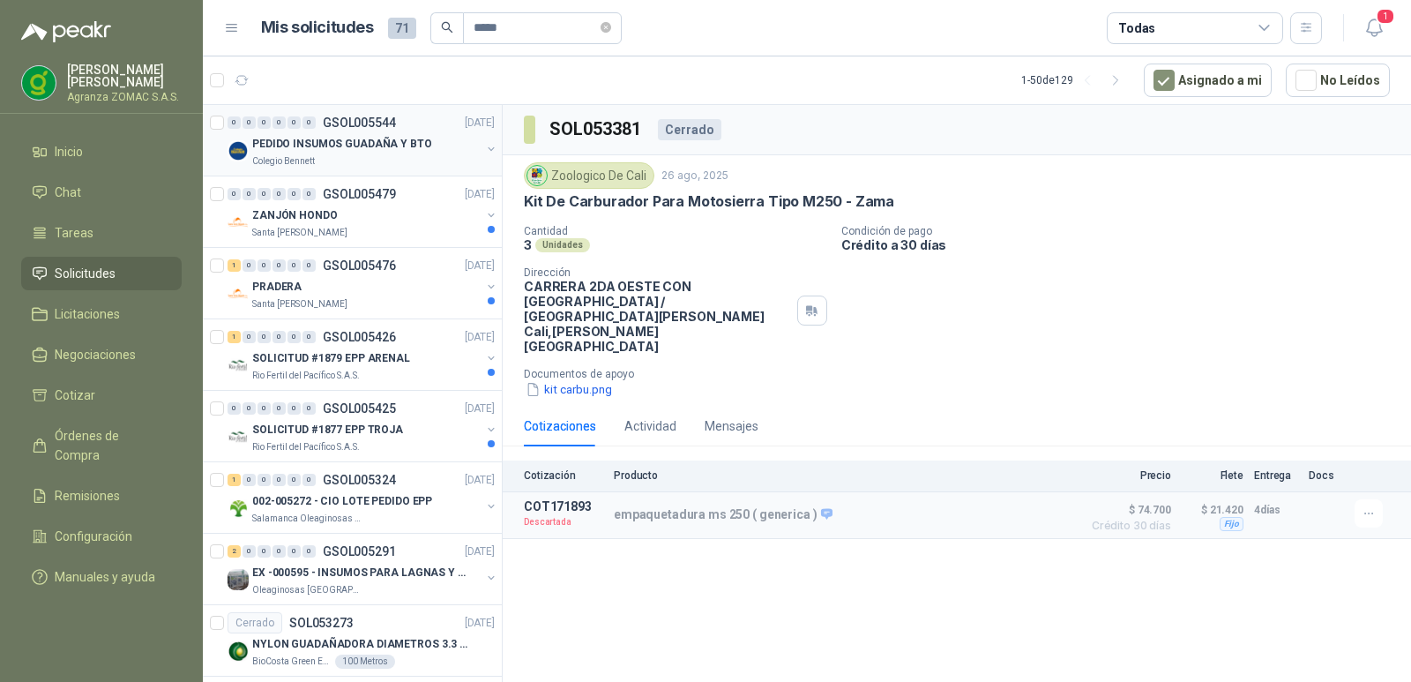
click at [393, 145] on p "PEDIDO INSUMOS GUADAÑA Y BTO" at bounding box center [342, 144] width 180 height 17
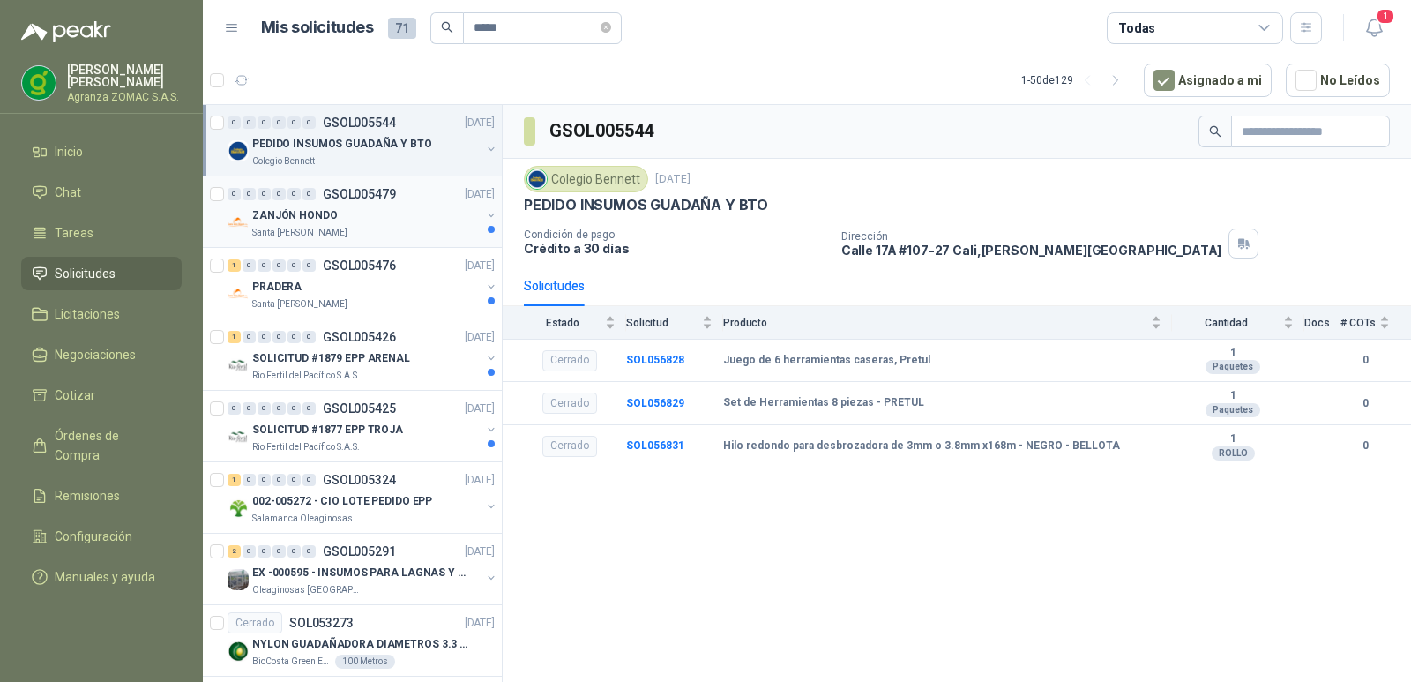
click at [413, 204] on div "0 0 0 0 0 0 GSOL005479 [DATE]" at bounding box center [363, 193] width 271 height 21
click at [424, 235] on div "Santa [PERSON_NAME]" at bounding box center [366, 233] width 228 height 14
click at [432, 223] on div "ZANJÓN HONDO" at bounding box center [366, 215] width 228 height 21
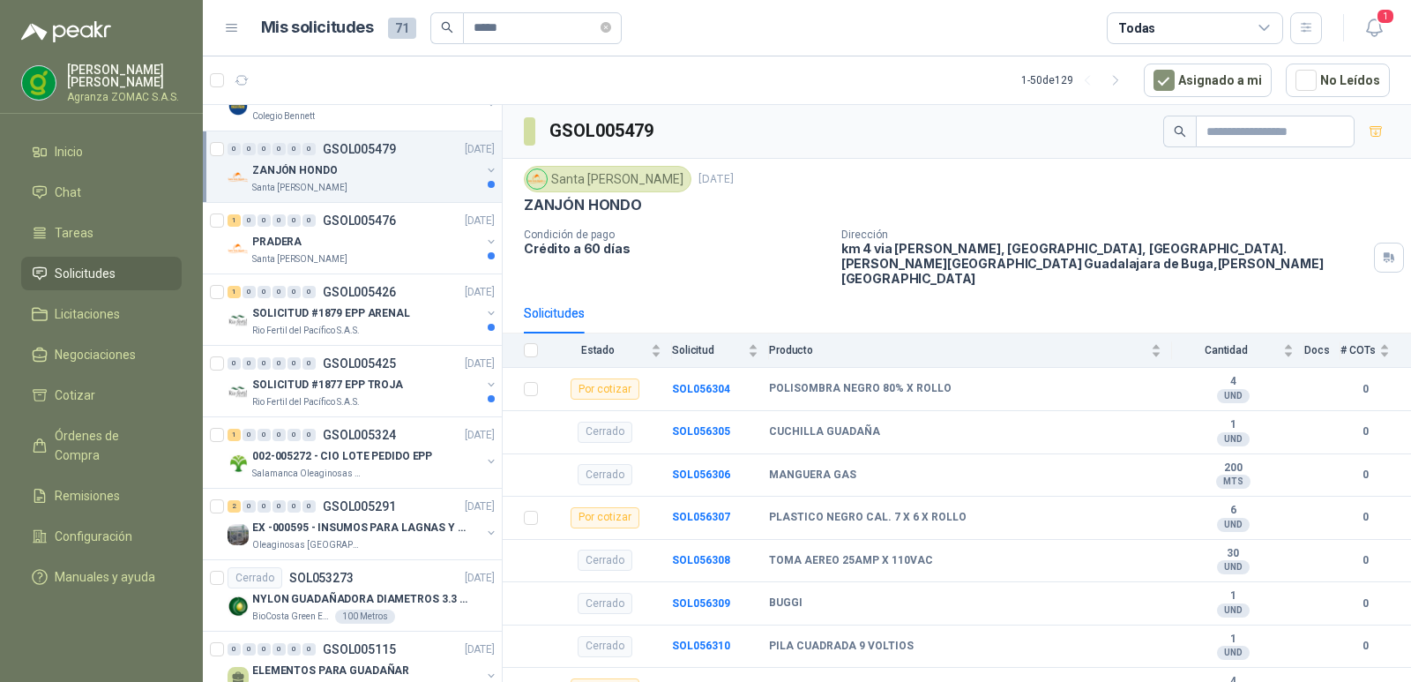
scroll to position [56, 0]
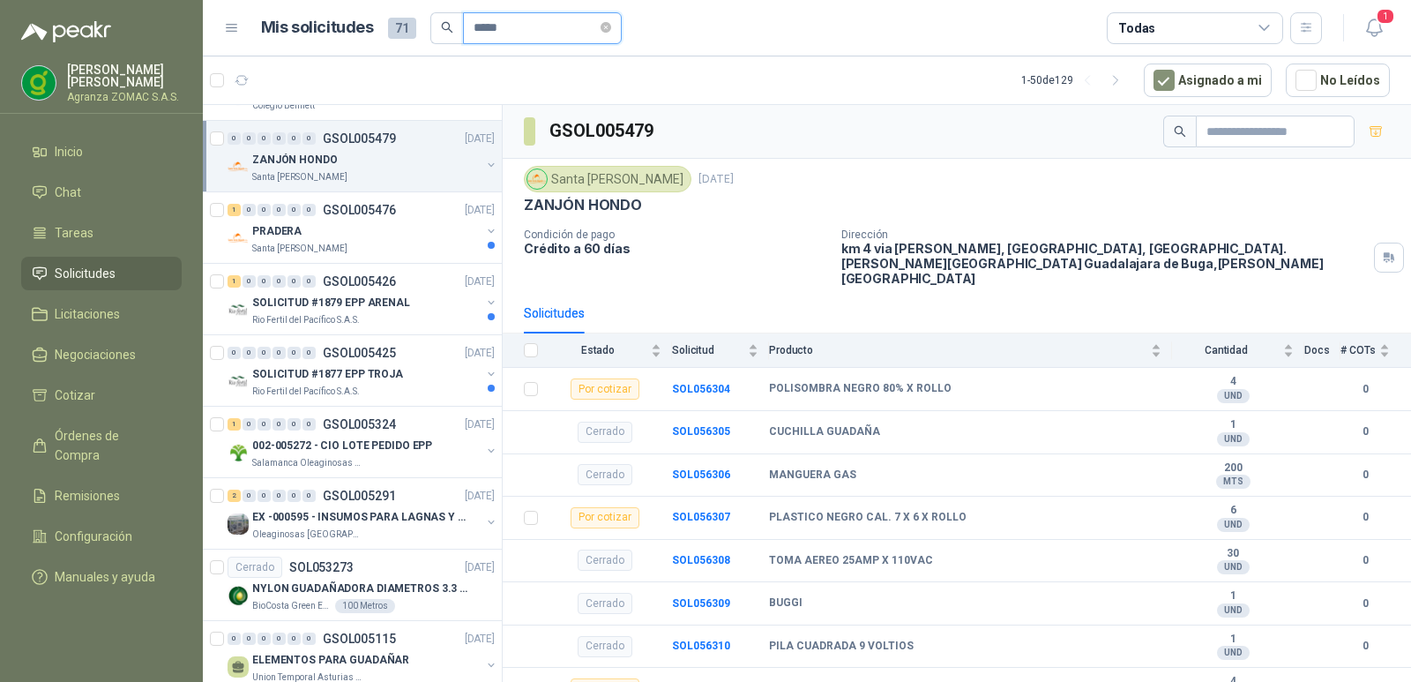
drag, startPoint x: 530, startPoint y: 41, endPoint x: 428, endPoint y: 26, distance: 103.3
click at [430, 26] on span "*****" at bounding box center [525, 28] width 191 height 32
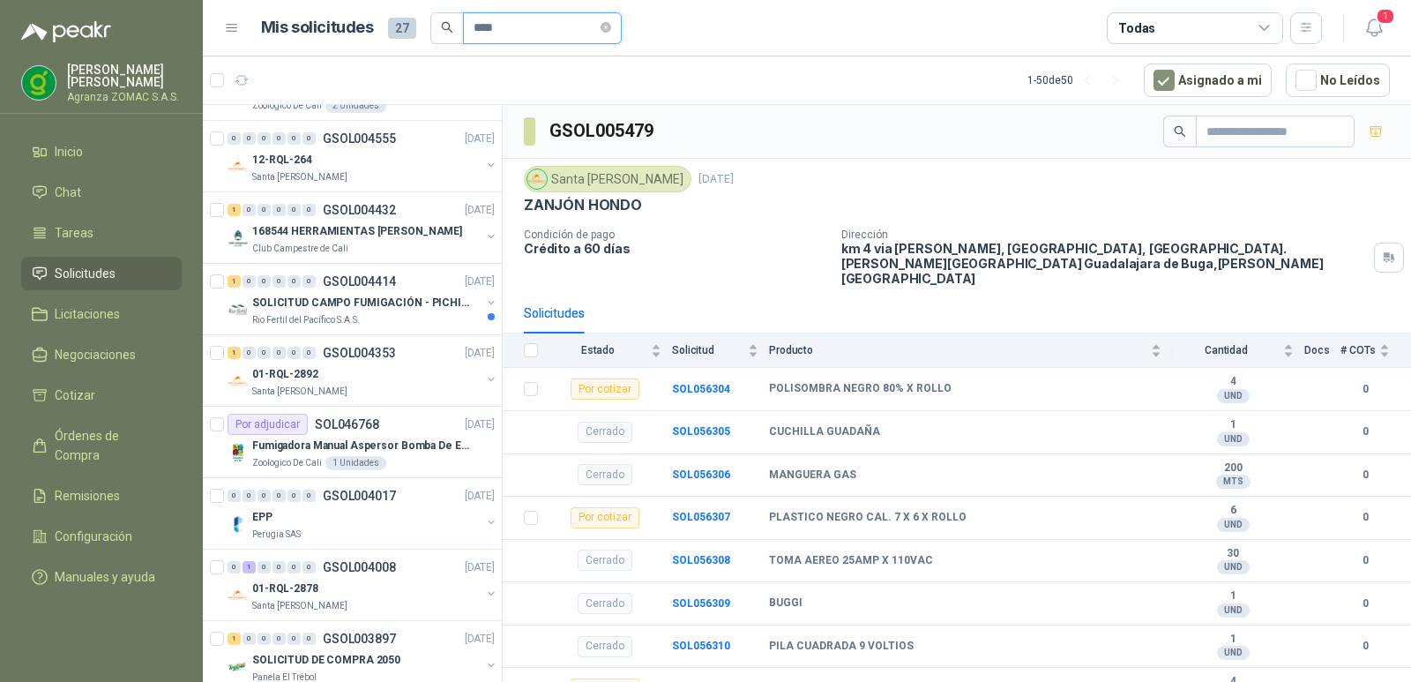
scroll to position [0, 0]
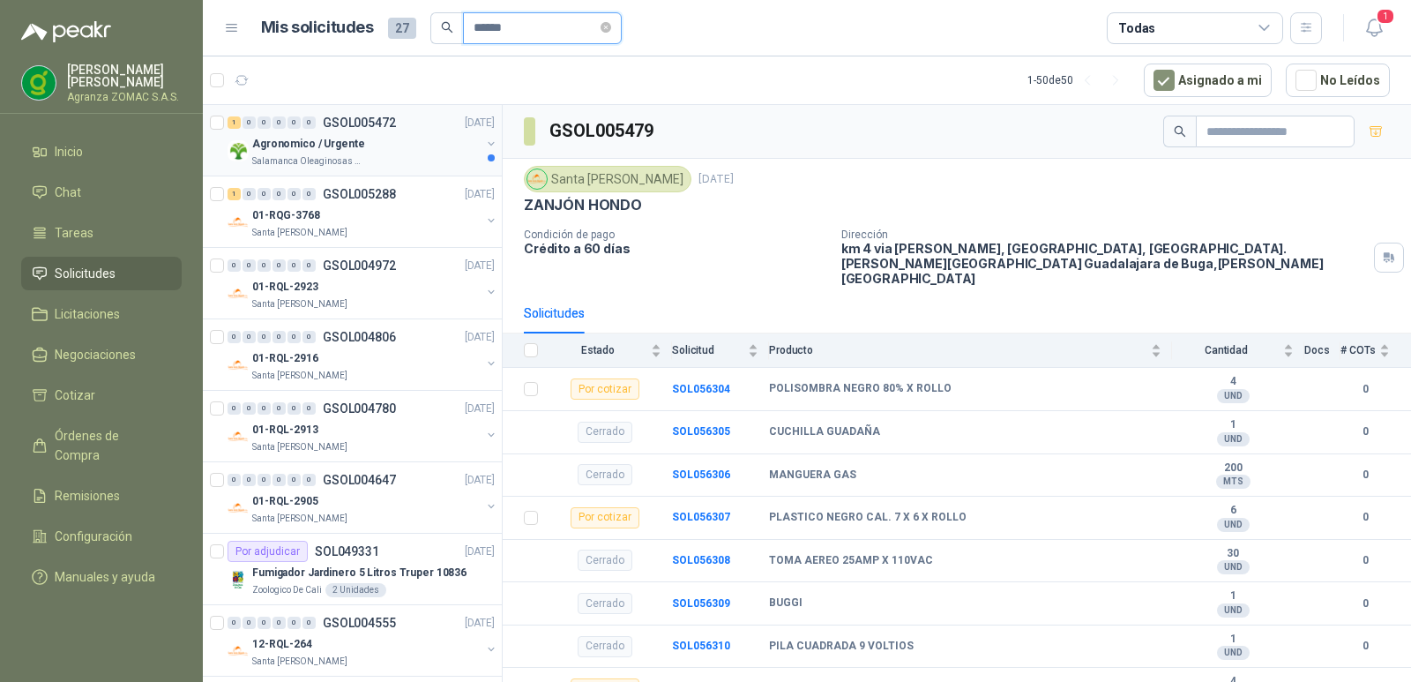
type input "******"
click at [400, 146] on div "Agronomico / Urgente" at bounding box center [366, 143] width 228 height 21
